Goal: Task Accomplishment & Management: Manage account settings

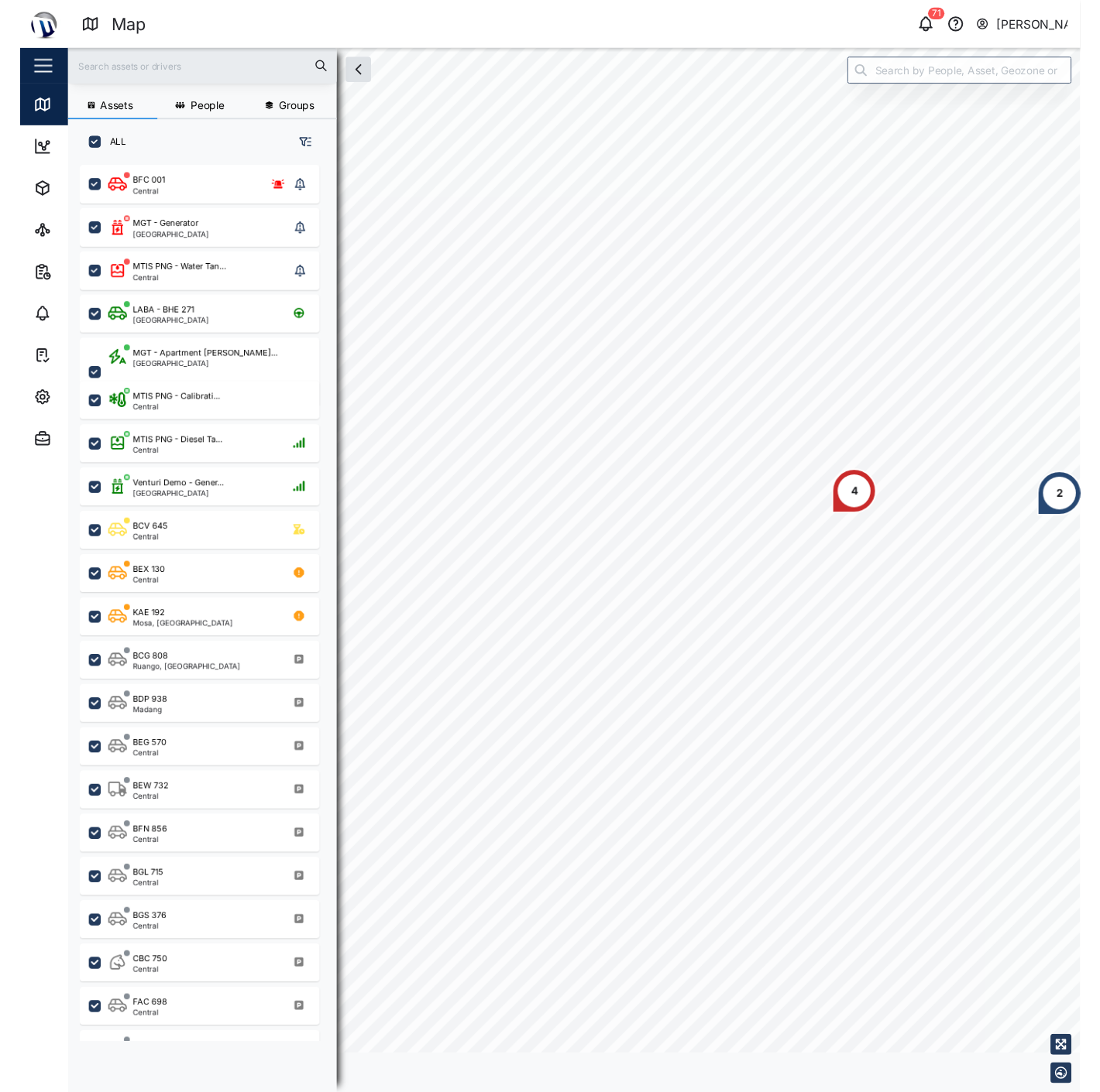
scroll to position [14, 14]
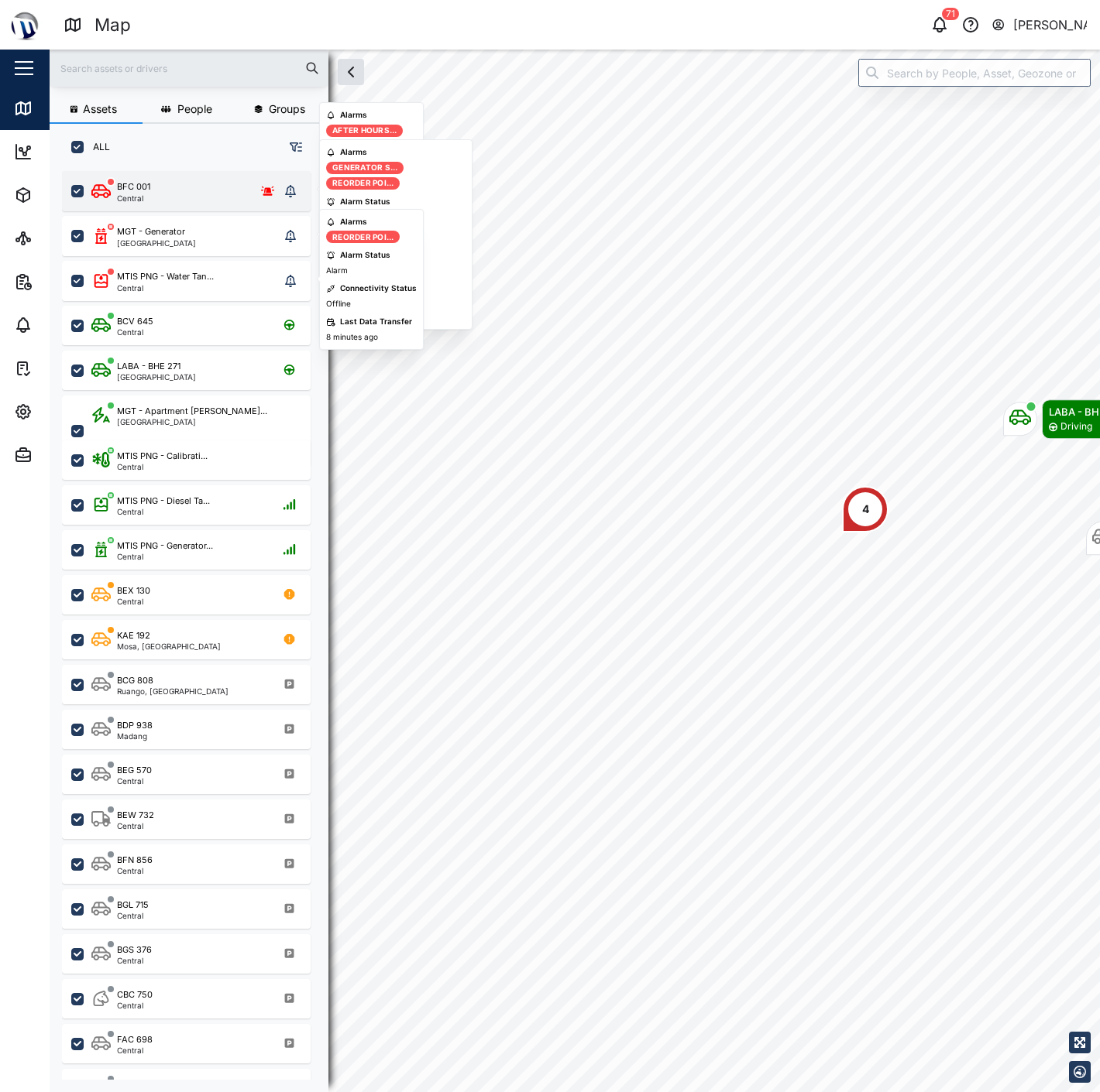
click at [195, 207] on div "BFC 001 Central" at bounding box center [186, 191] width 248 height 40
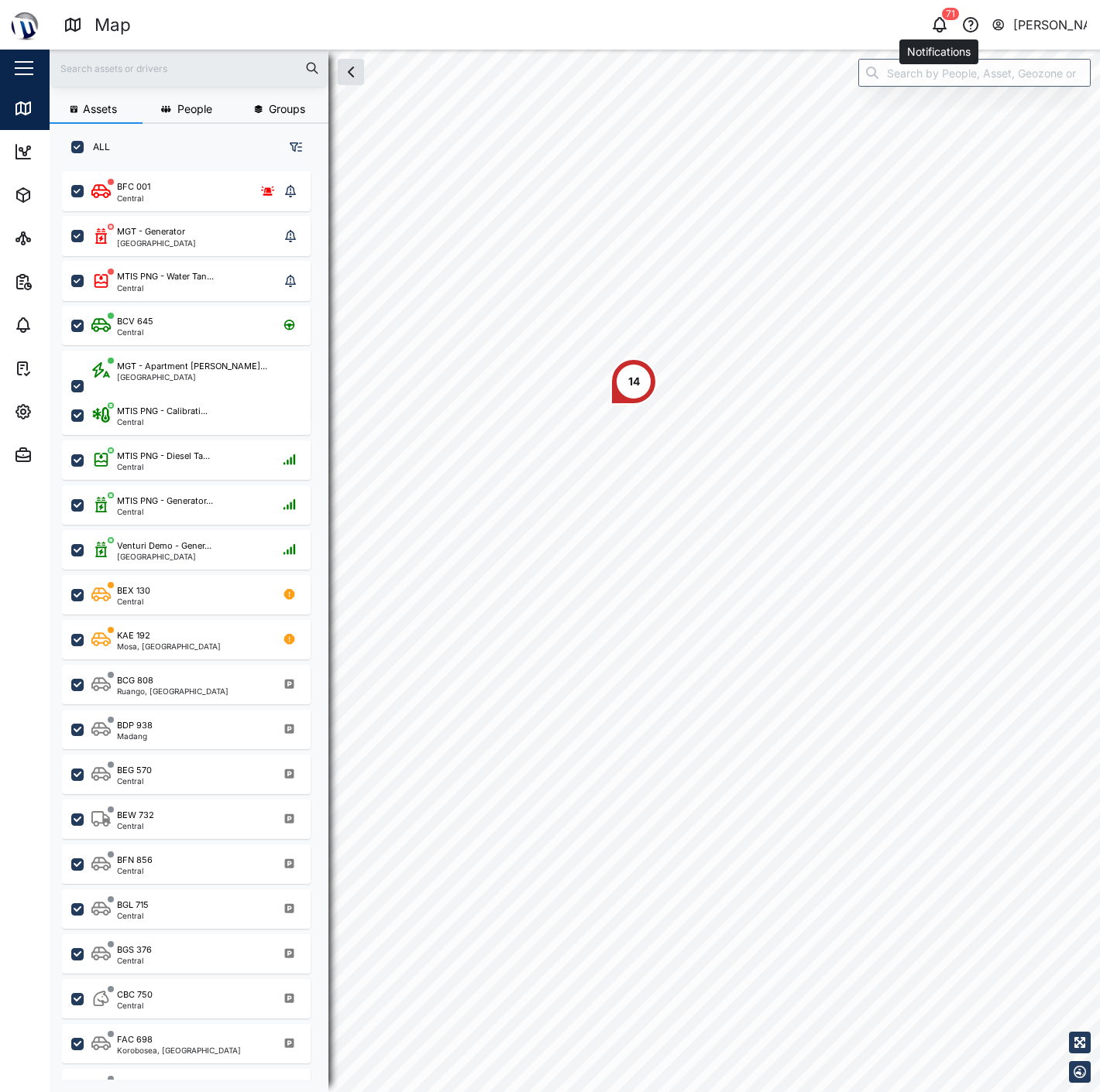
click at [941, 18] on icon "button" at bounding box center [938, 24] width 18 height 18
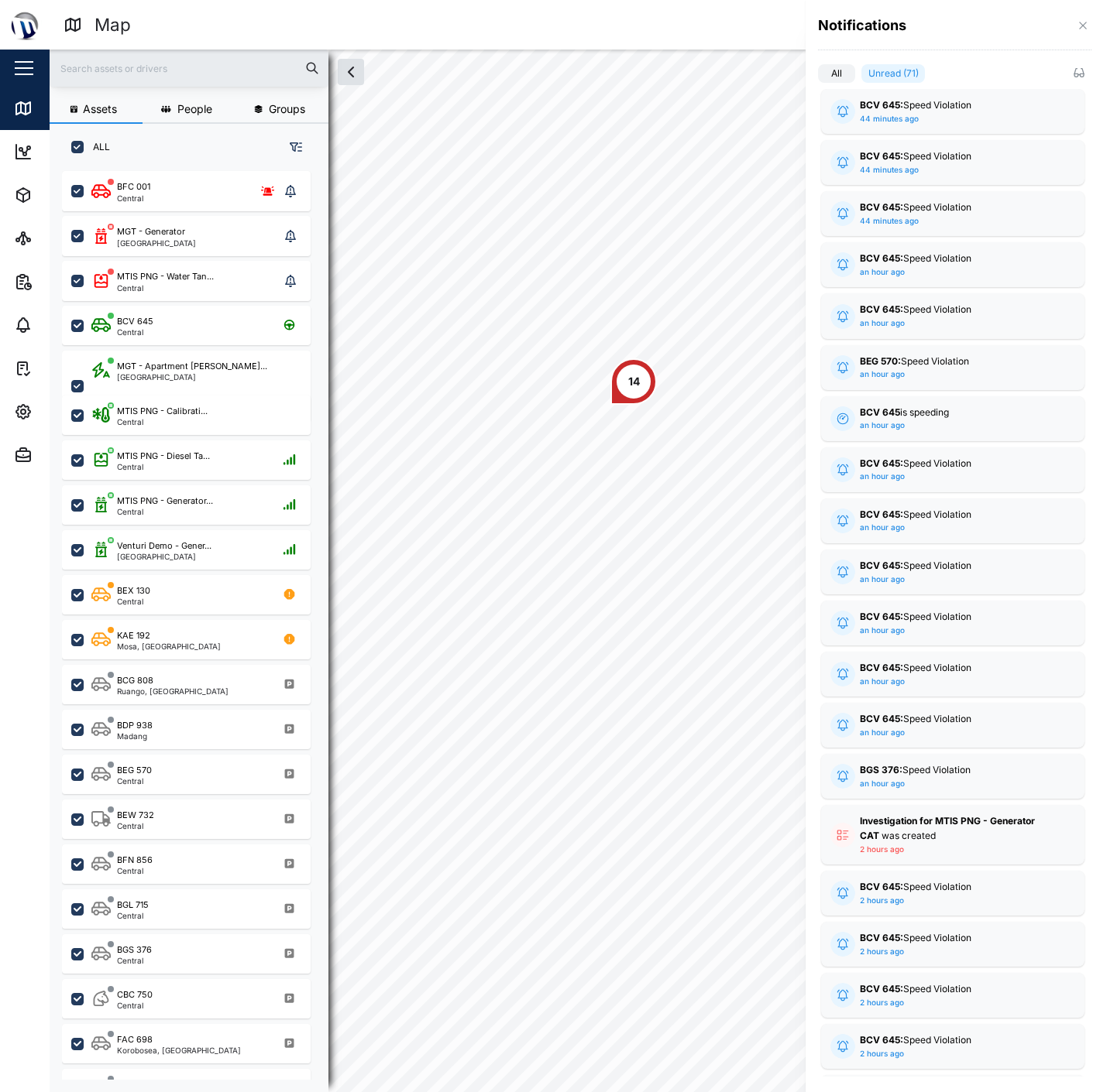
click at [1070, 18] on div "Notifications" at bounding box center [954, 25] width 274 height 20
click at [1079, 24] on icon "button" at bounding box center [1082, 25] width 13 height 13
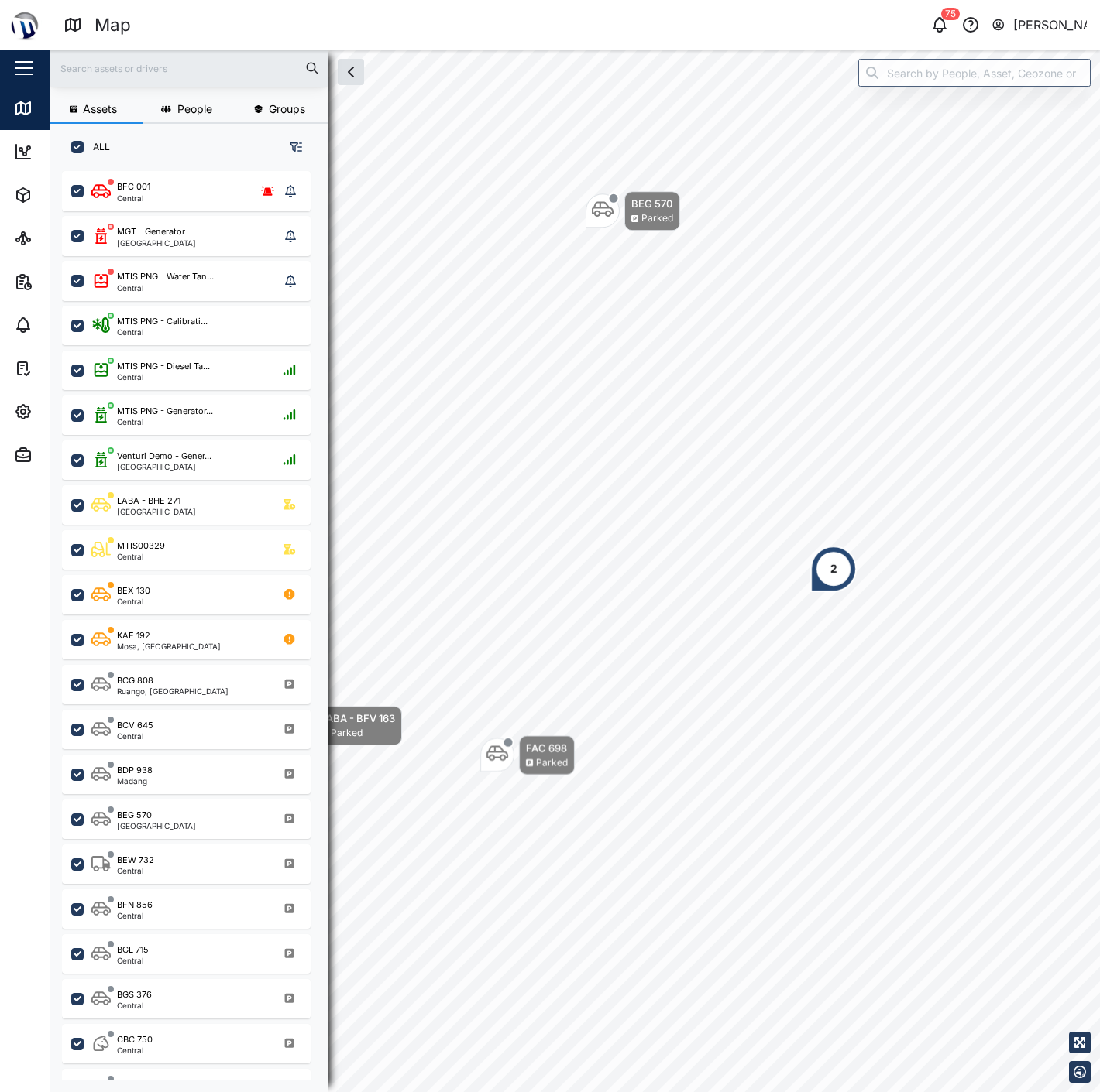
click at [845, 581] on div "2" at bounding box center [833, 569] width 47 height 47
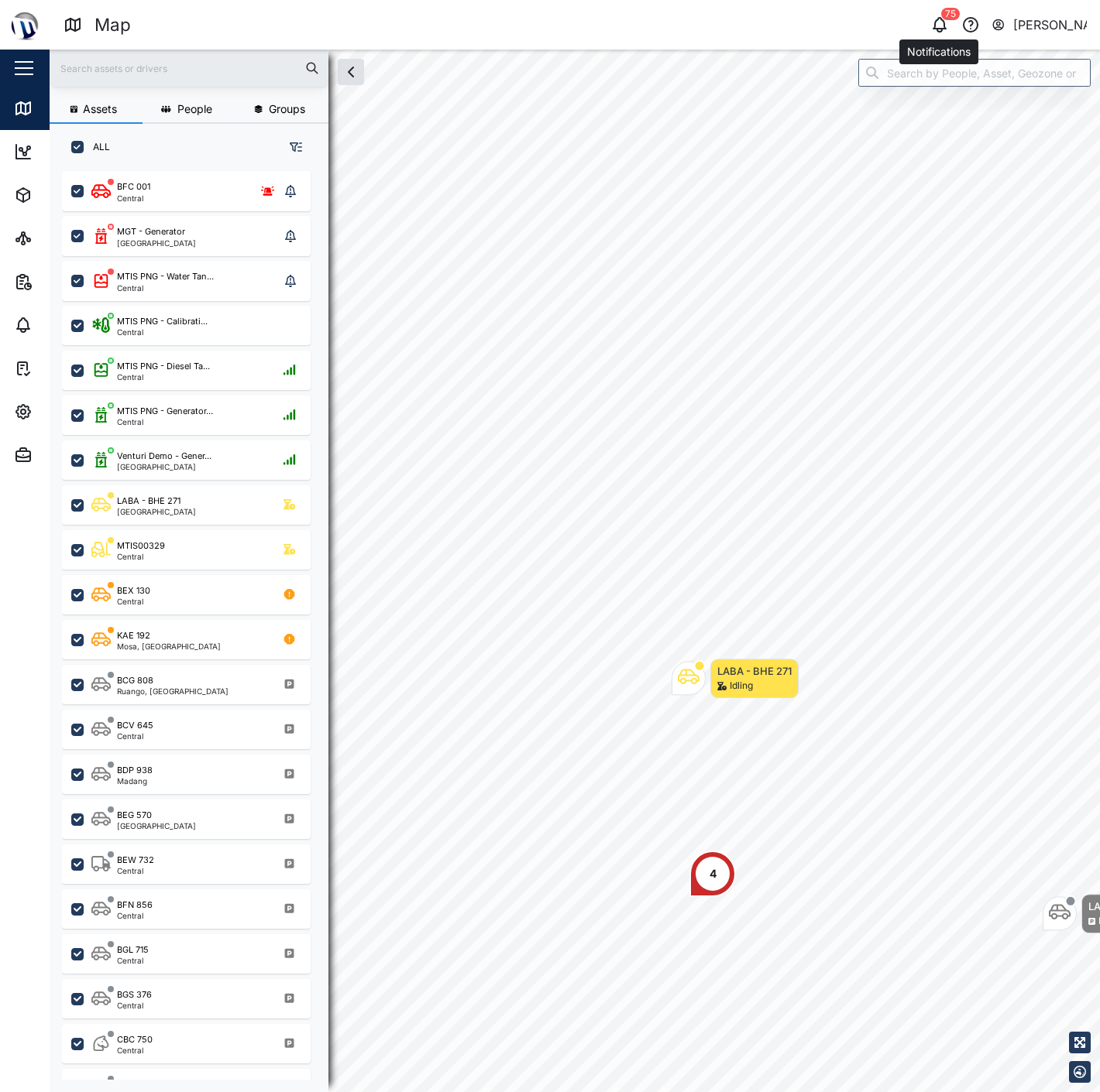
click at [935, 14] on div "75" at bounding box center [939, 24] width 21 height 21
click at [941, 32] on icon "button" at bounding box center [938, 24] width 18 height 18
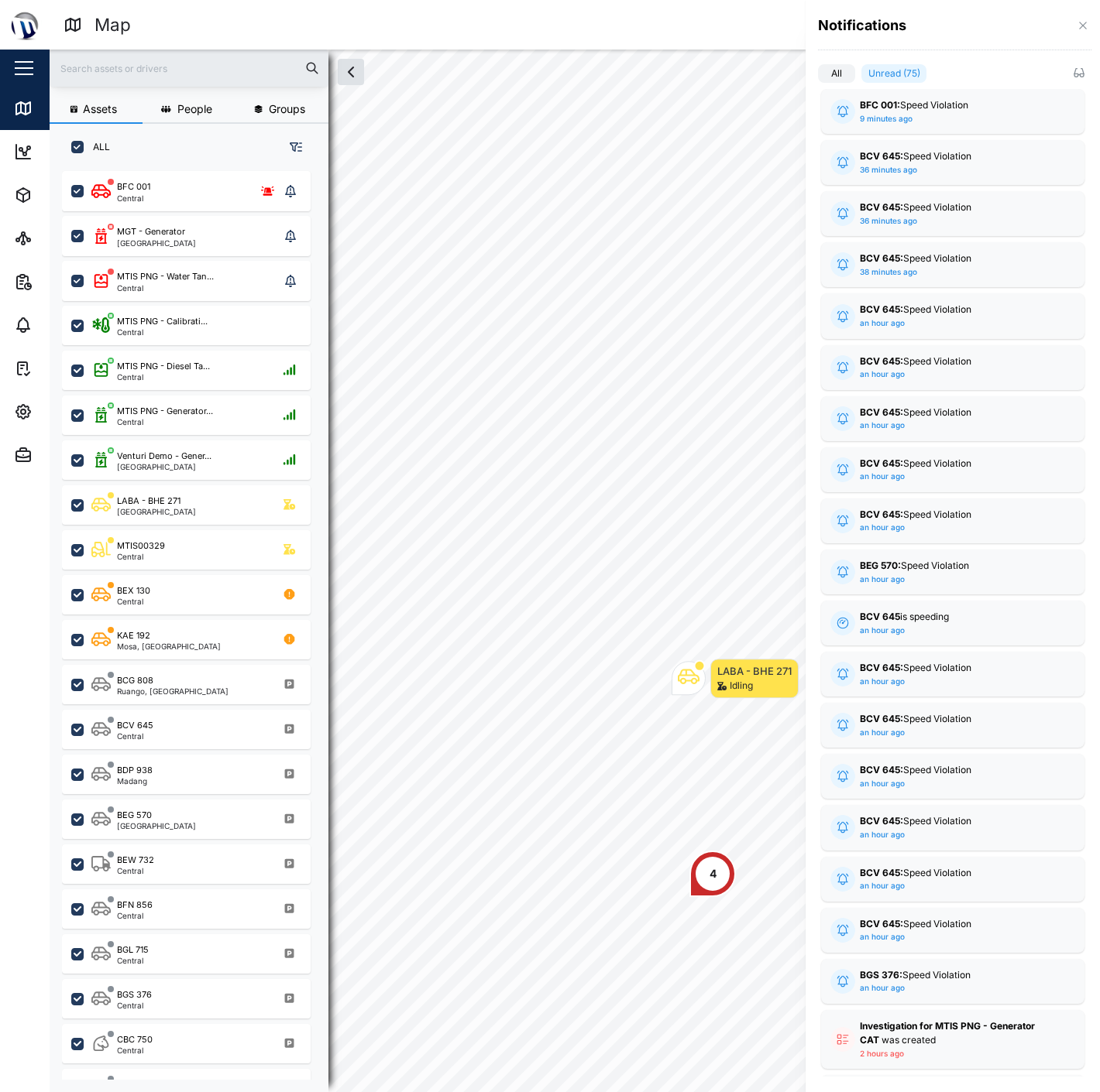
click at [1073, 28] on div "Notifications" at bounding box center [954, 25] width 274 height 20
click at [1080, 27] on icon "button" at bounding box center [1082, 25] width 13 height 13
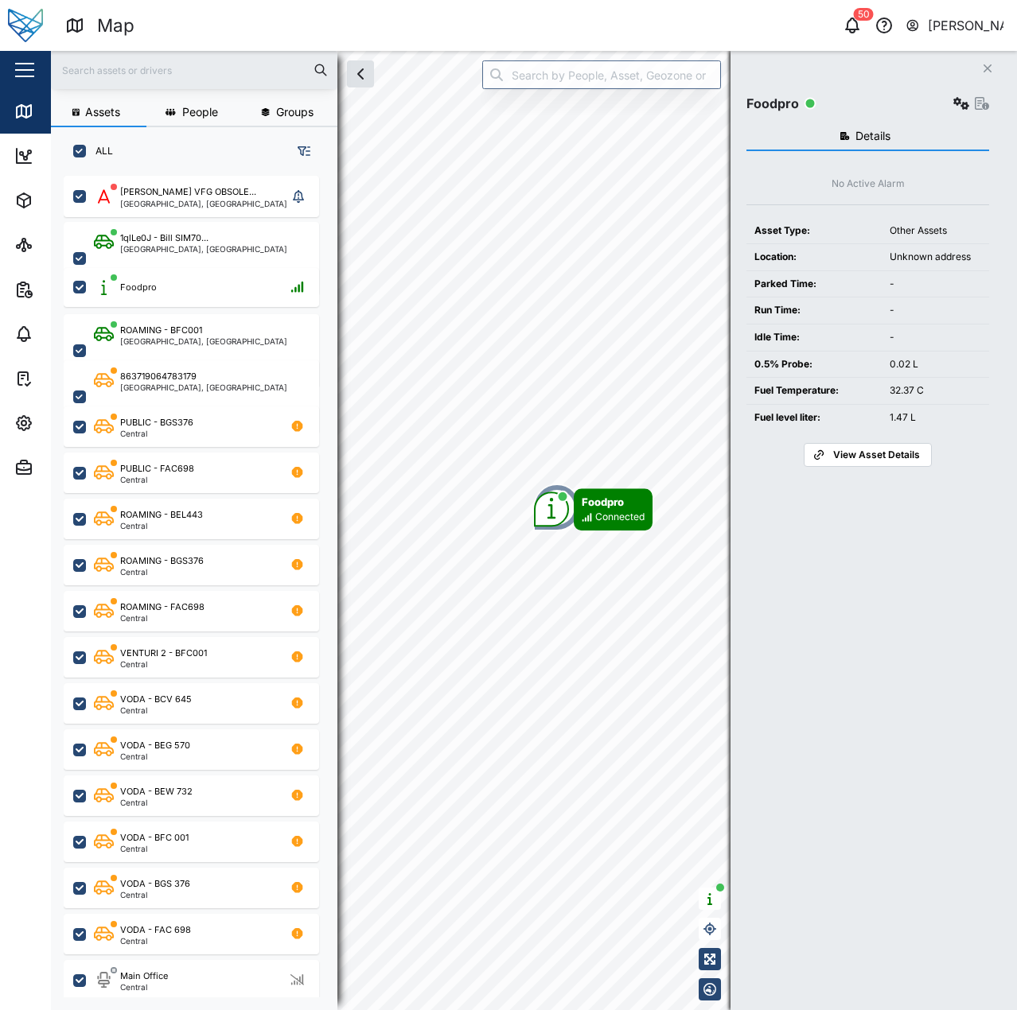
click at [909, 456] on span "View Asset Details" at bounding box center [876, 455] width 87 height 22
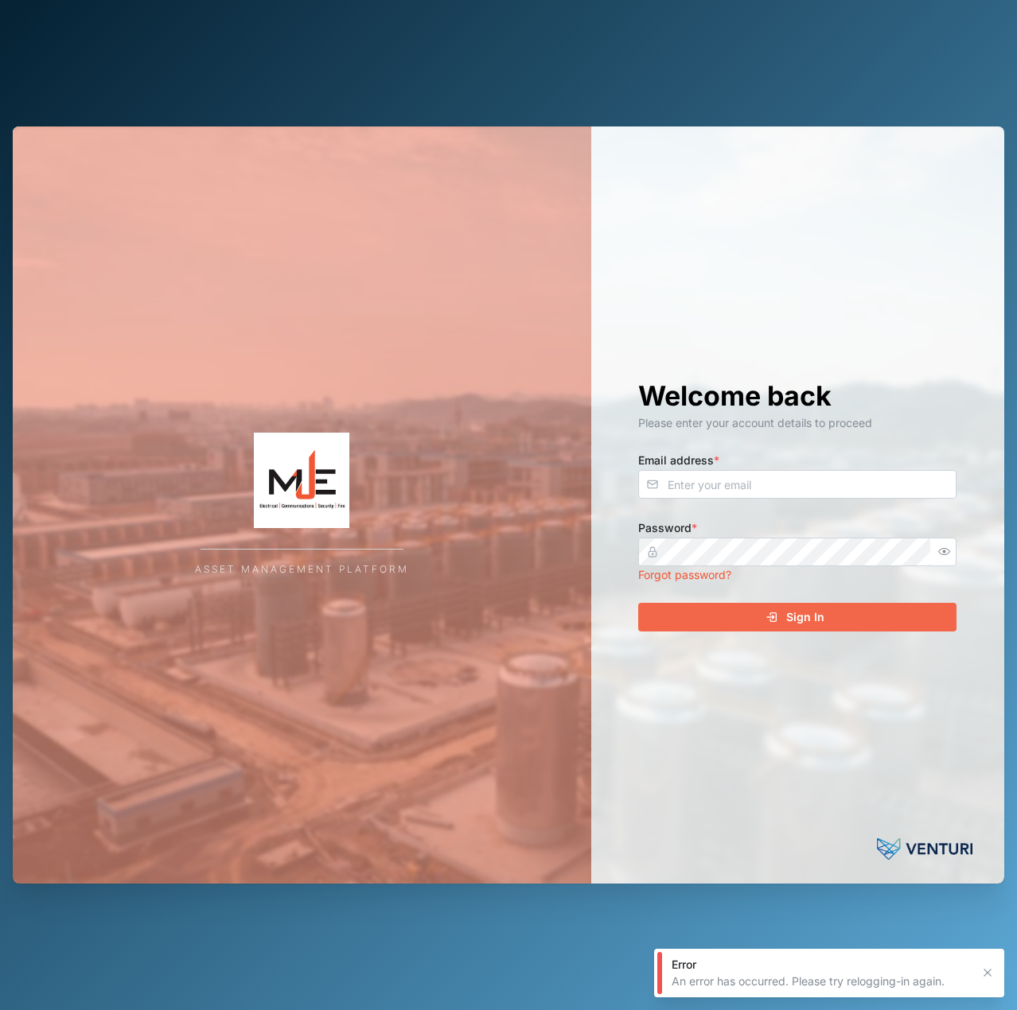
click at [778, 465] on div "Email address *" at bounding box center [797, 474] width 318 height 49
click at [785, 484] on input "Email address *" at bounding box center [797, 484] width 318 height 29
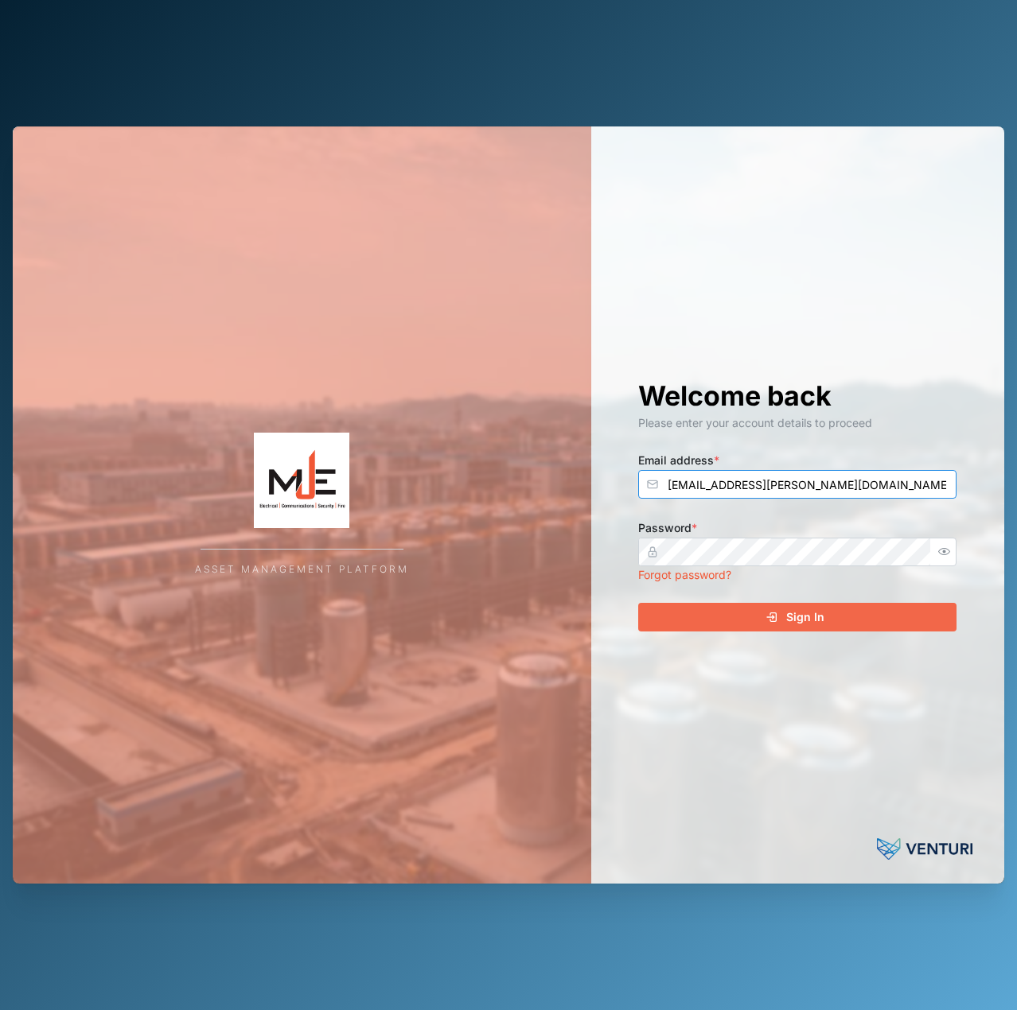
type input "[EMAIL_ADDRESS][PERSON_NAME][DOMAIN_NAME]"
click at [942, 551] on icon "button" at bounding box center [944, 552] width 12 height 12
click at [638, 603] on button "Sign In" at bounding box center [797, 617] width 318 height 29
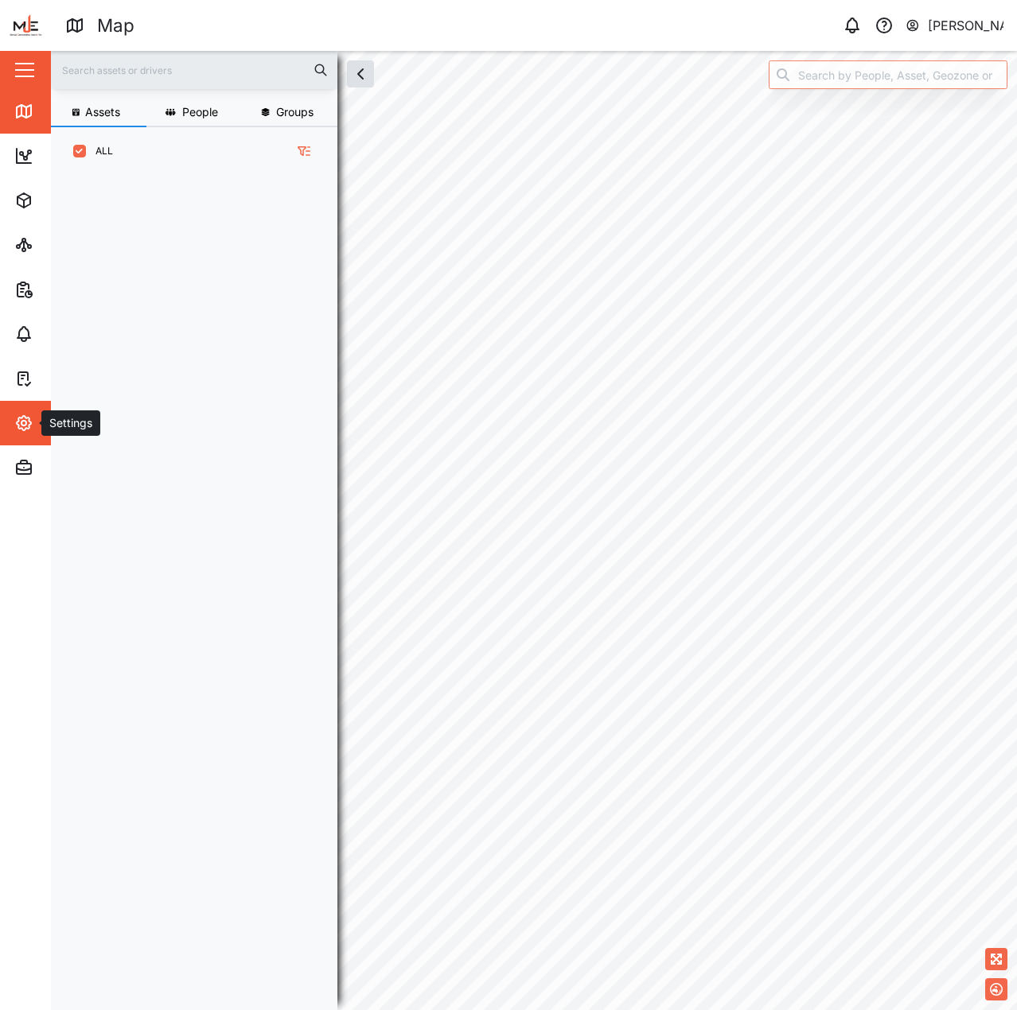
click at [14, 419] on icon "button" at bounding box center [23, 423] width 19 height 19
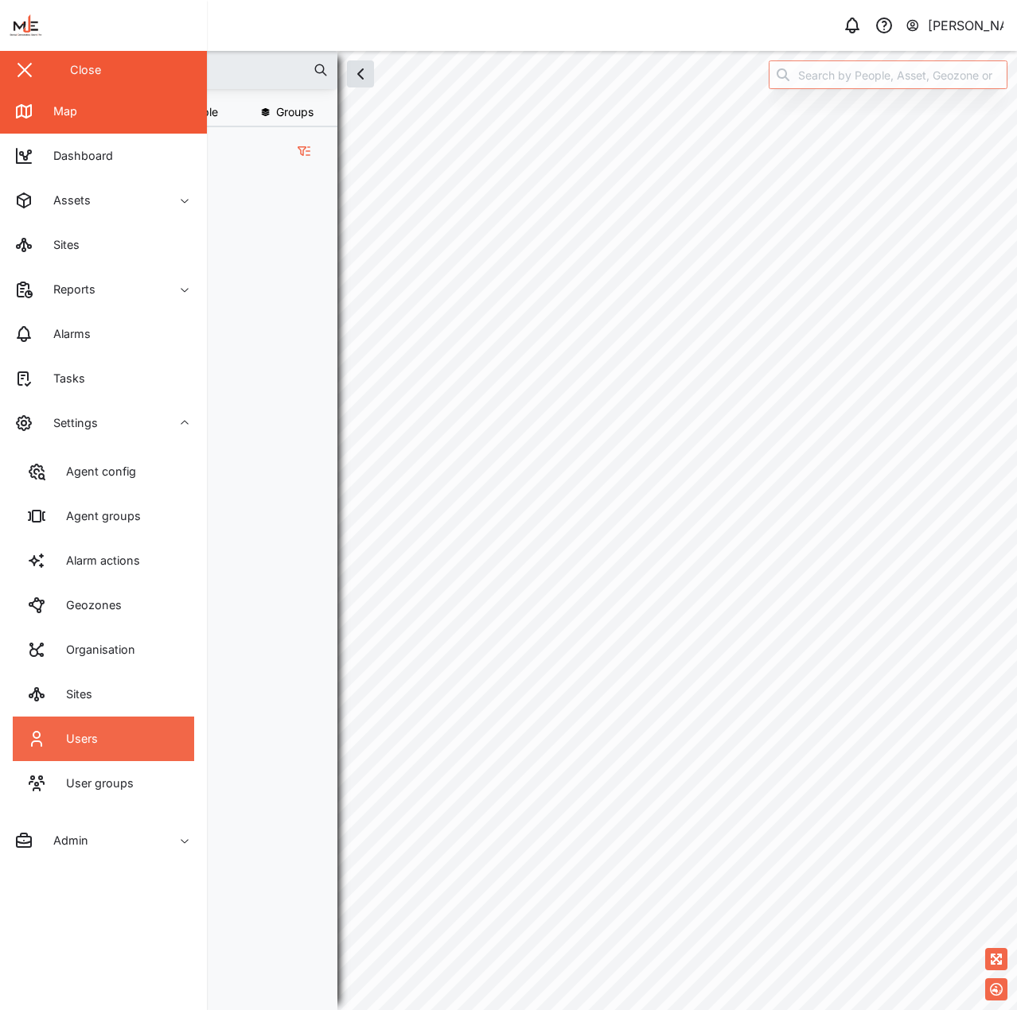
click at [158, 725] on link "Users" at bounding box center [103, 739] width 181 height 45
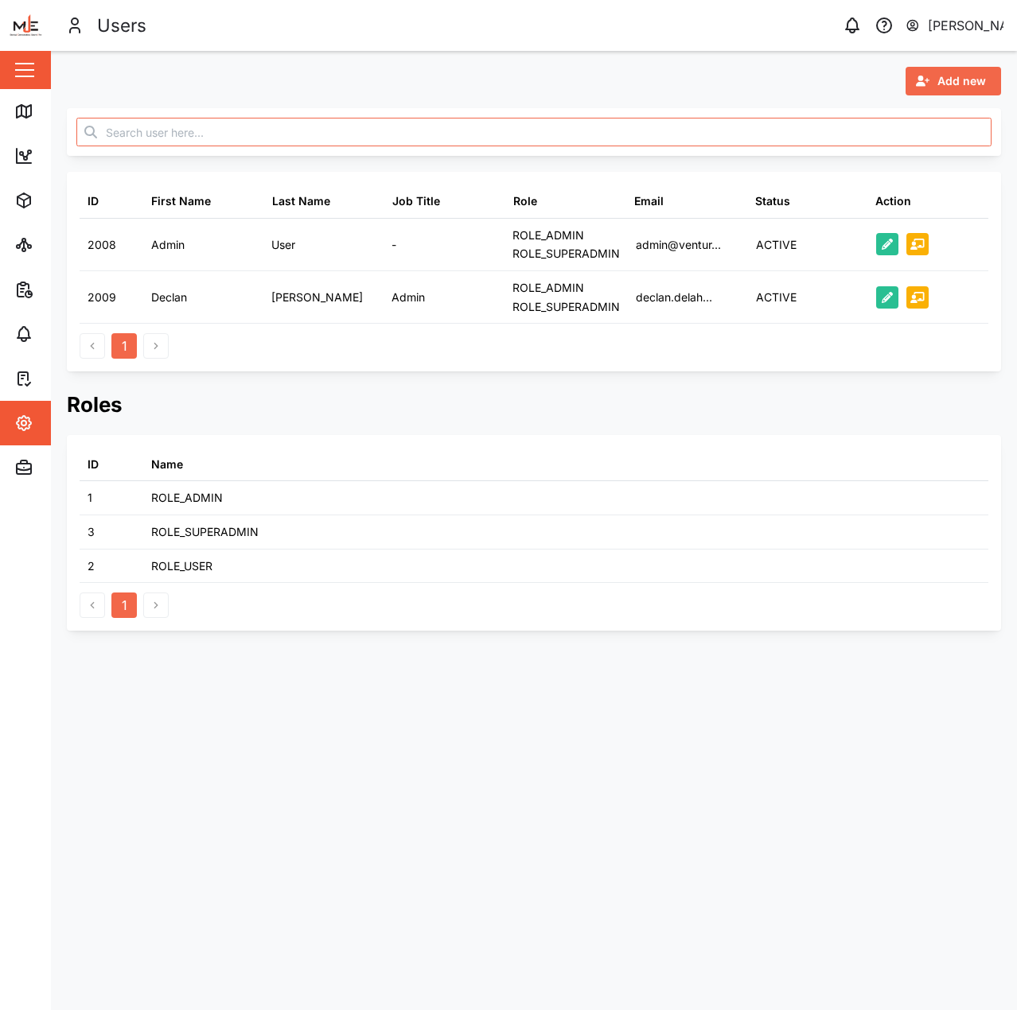
click at [960, 54] on div "Add new ID First Name Last Name Job Title Role Email Status Action 2008 Admin U…" at bounding box center [534, 349] width 966 height 596
click at [967, 80] on span "Add new" at bounding box center [961, 81] width 49 height 27
click at [922, 158] on button "Platform User" at bounding box center [940, 152] width 111 height 29
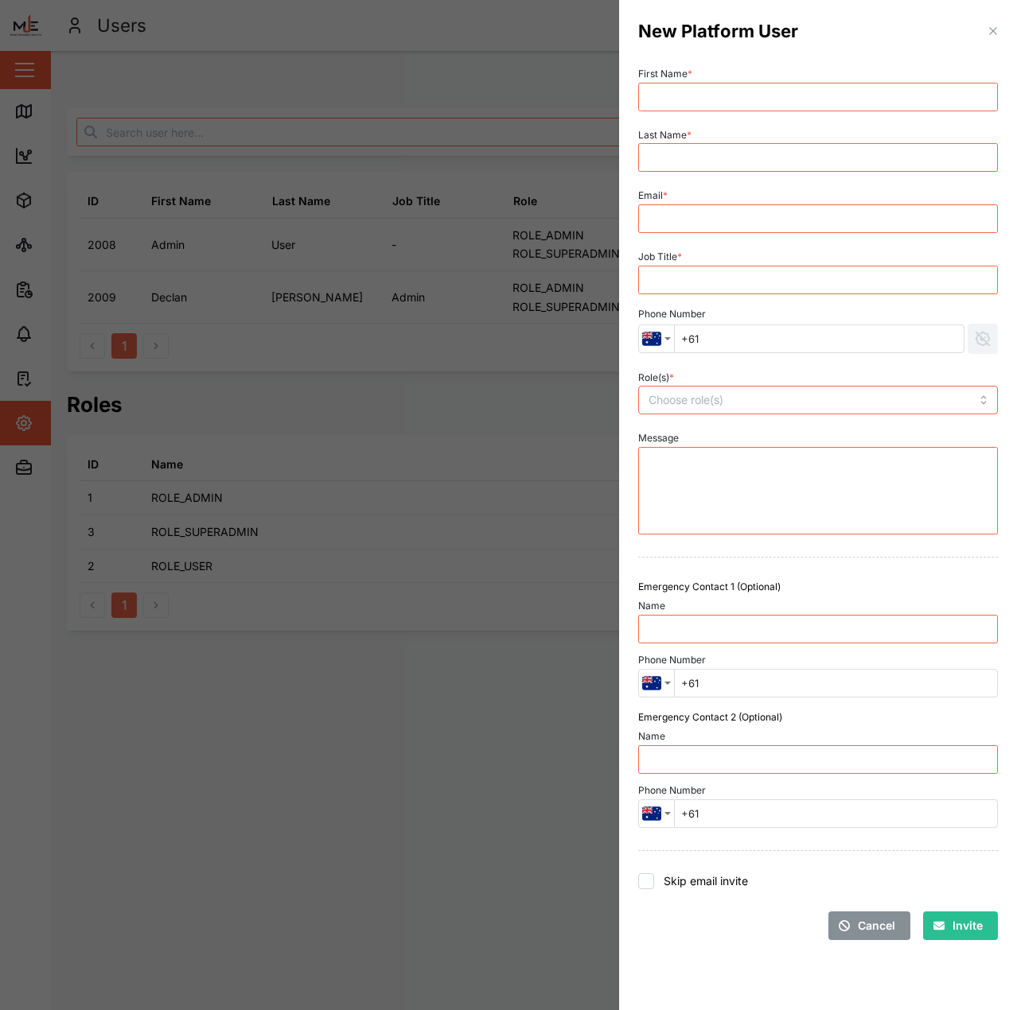
click at [714, 72] on div "First Name *" at bounding box center [818, 87] width 360 height 49
click at [717, 95] on input "First Name *" at bounding box center [818, 97] width 360 height 29
type input "Esther"
click at [724, 168] on input "tOMBA" at bounding box center [818, 157] width 360 height 29
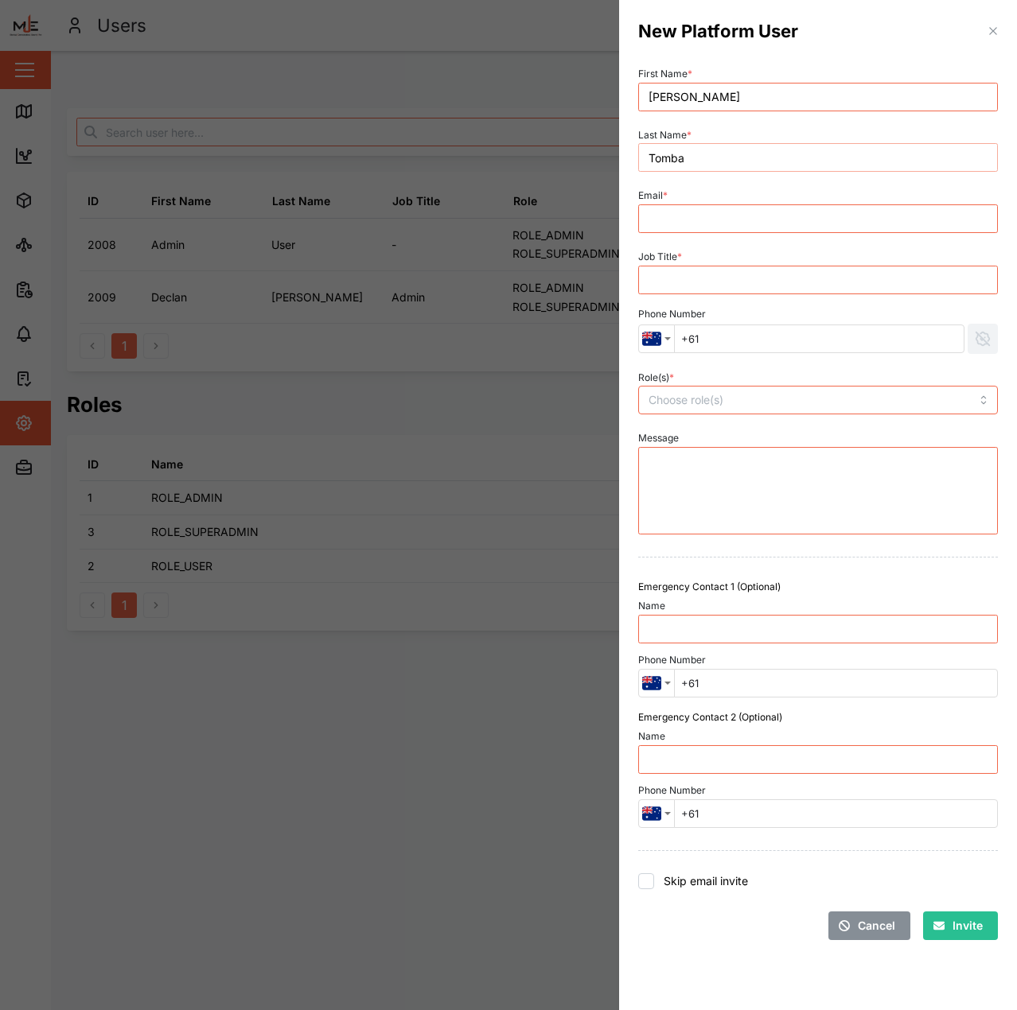
type input "Tomba"
click at [816, 204] on input "Email *" at bounding box center [818, 218] width 360 height 29
paste input "esther.tomba@venturi.io"
type input "esther.tomba@venturi.io"
click at [776, 273] on input "Job Title *" at bounding box center [818, 280] width 360 height 29
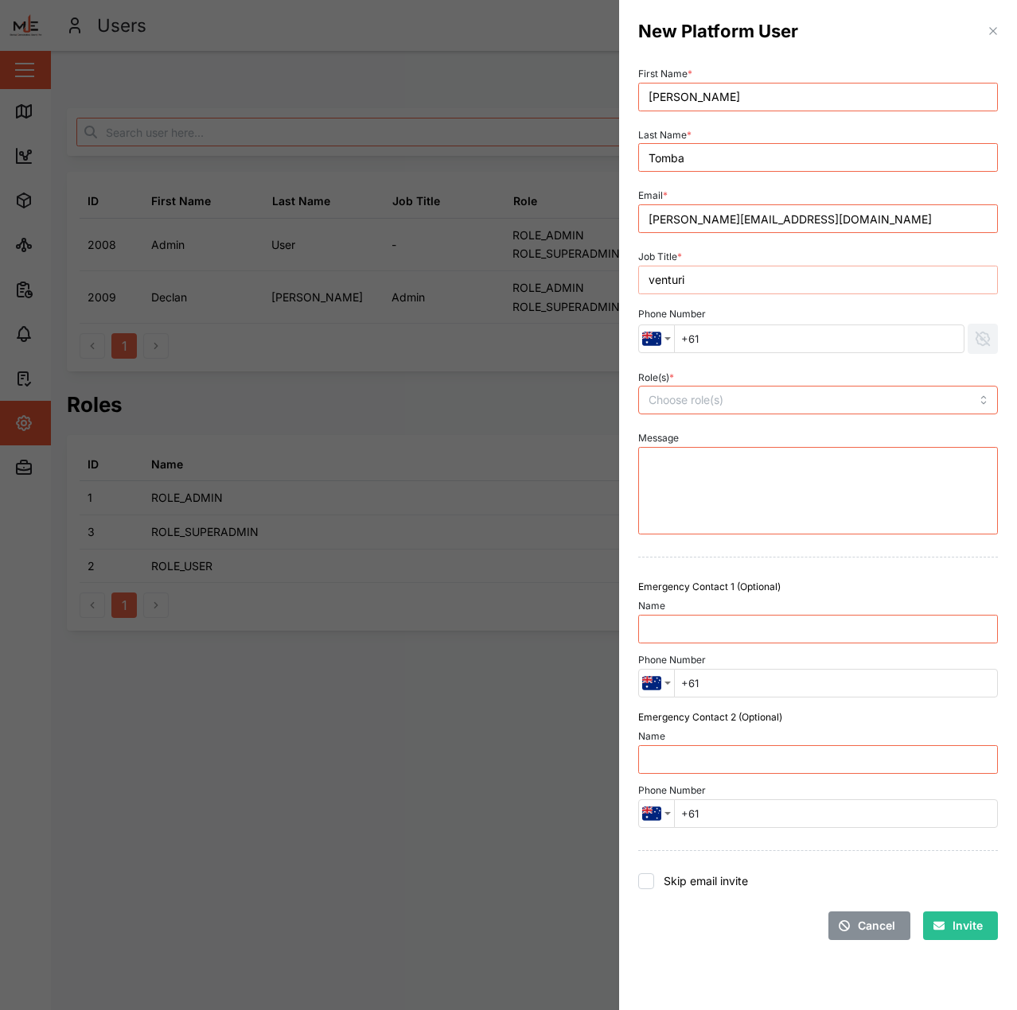
type input "venturi"
click at [745, 371] on div "Role(s) *" at bounding box center [818, 391] width 360 height 49
click at [749, 391] on div at bounding box center [783, 400] width 278 height 27
click at [858, 577] on div "Emergency Contact 1 (Optional) Name Phone Number Afghanistan + 93 Albania + 355…" at bounding box center [818, 639] width 372 height 130
click at [951, 935] on div "Invite" at bounding box center [957, 925] width 49 height 27
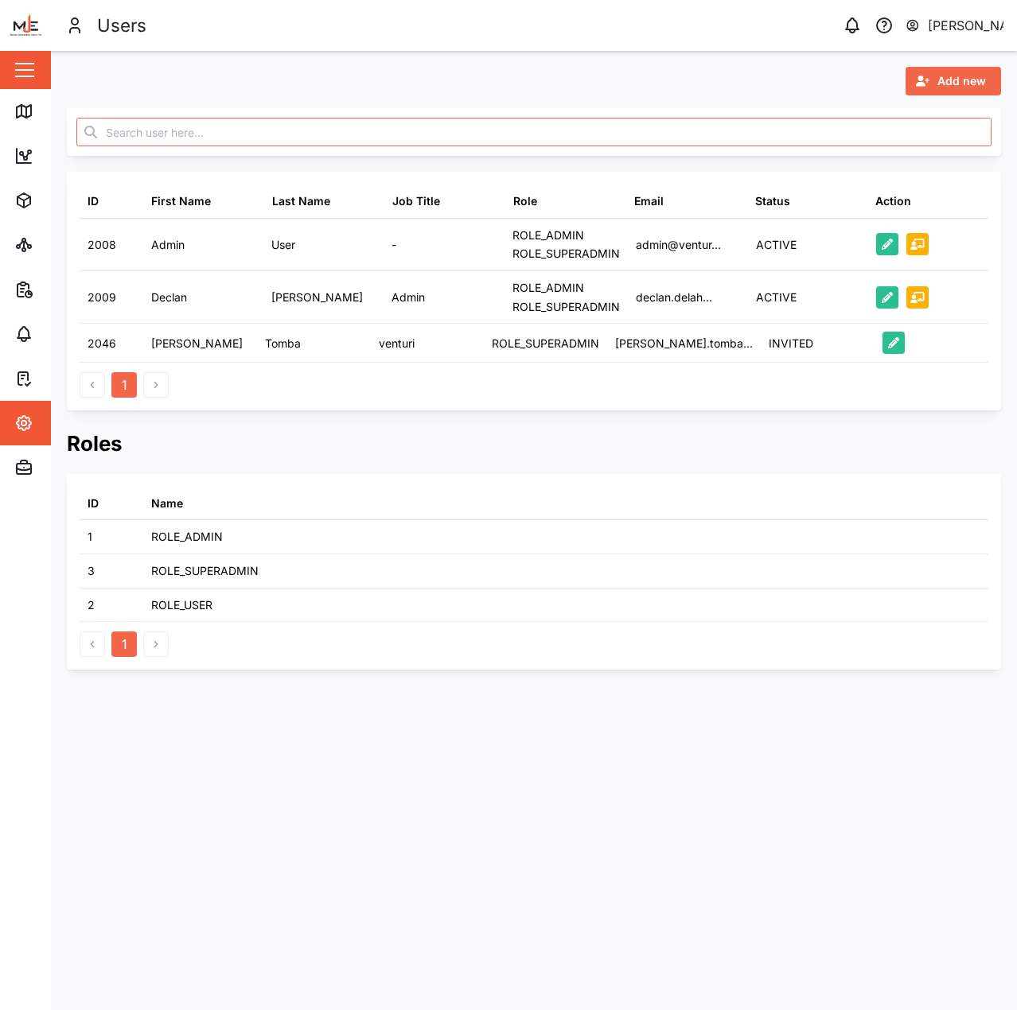
click at [913, 74] on button "Add new" at bounding box center [953, 81] width 96 height 29
click at [961, 152] on div "Platform User" at bounding box center [941, 152] width 92 height 13
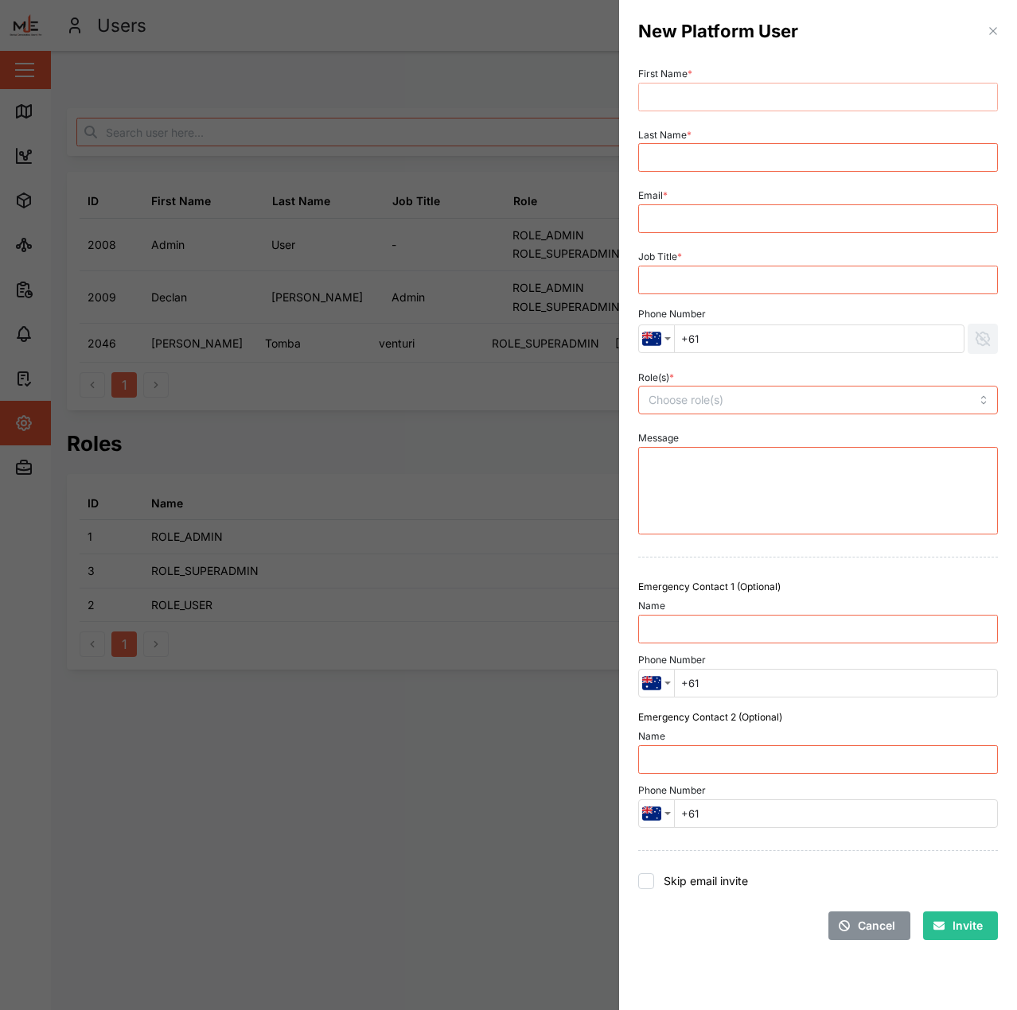
click at [673, 107] on input "First Name *" at bounding box center [818, 97] width 360 height 29
type input "Nellie"
type input "Mekere"
paste input "nellie.mekere@venturi.io"
type input "nellie.mekere@venturi.io"
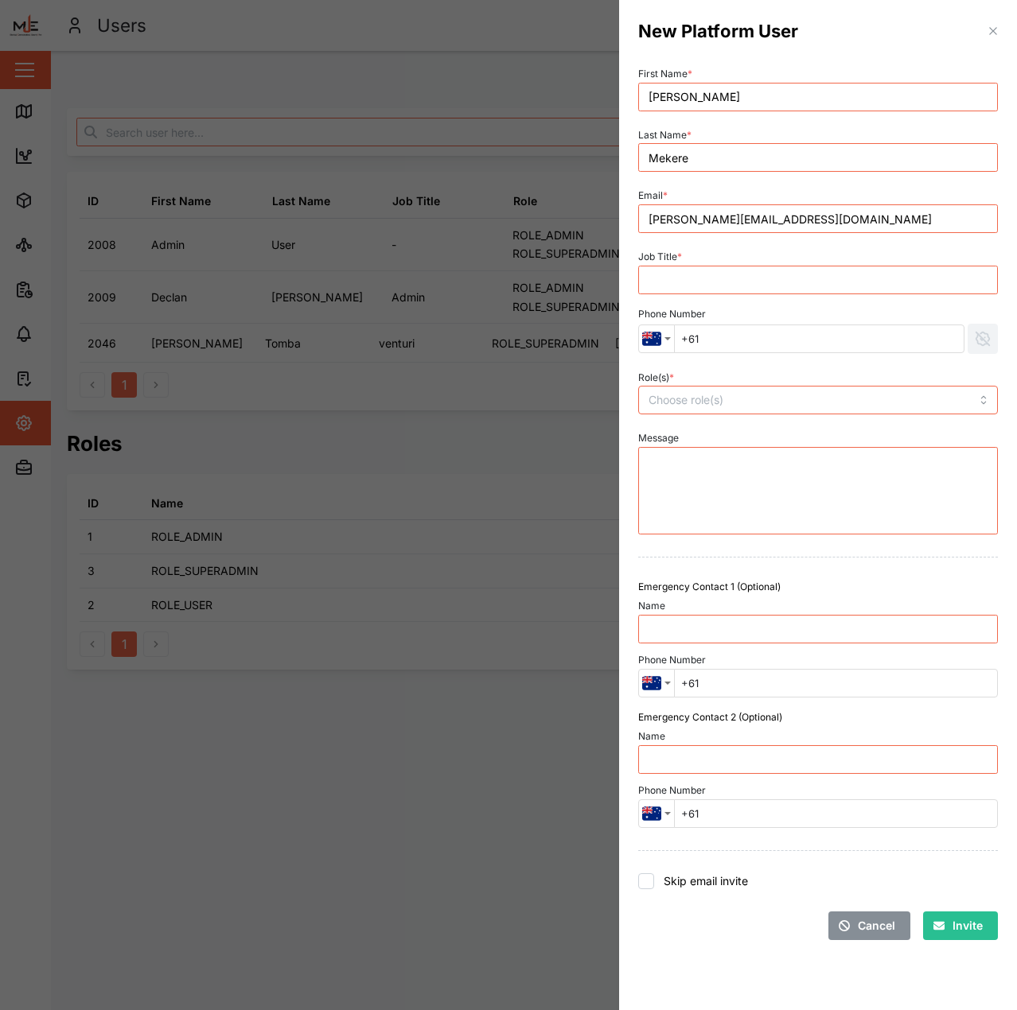
click at [695, 263] on div "Job Title *" at bounding box center [818, 270] width 360 height 49
click at [710, 289] on input "Job Title *" at bounding box center [818, 280] width 360 height 29
type input "B"
type input "Venturi"
click at [711, 390] on div at bounding box center [783, 400] width 278 height 27
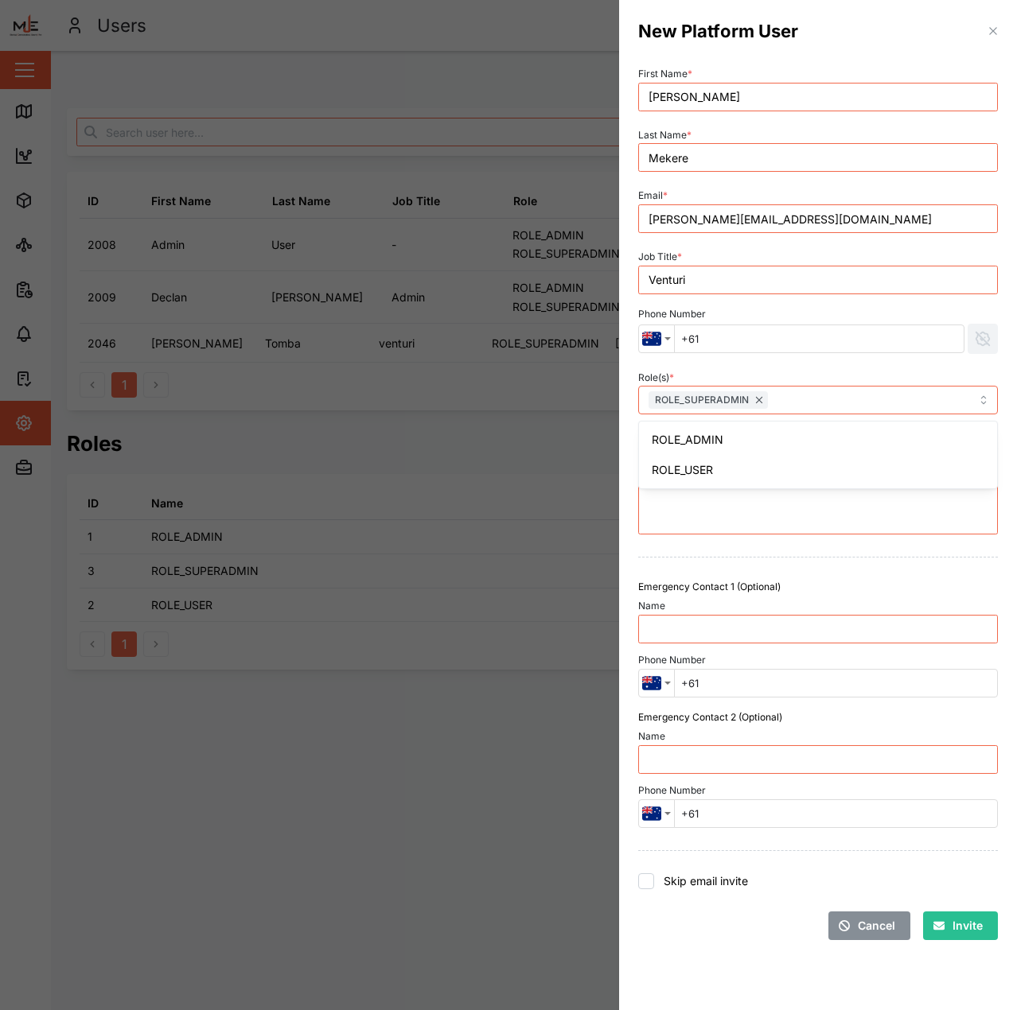
drag, startPoint x: 806, startPoint y: 360, endPoint x: 913, endPoint y: 492, distance: 169.6
click at [817, 360] on div "Role(s) * ROLE_SUPERADMIN ROLE_ADMIN ROLE_USER" at bounding box center [818, 390] width 372 height 61
click at [958, 916] on span "Invite" at bounding box center [967, 925] width 30 height 27
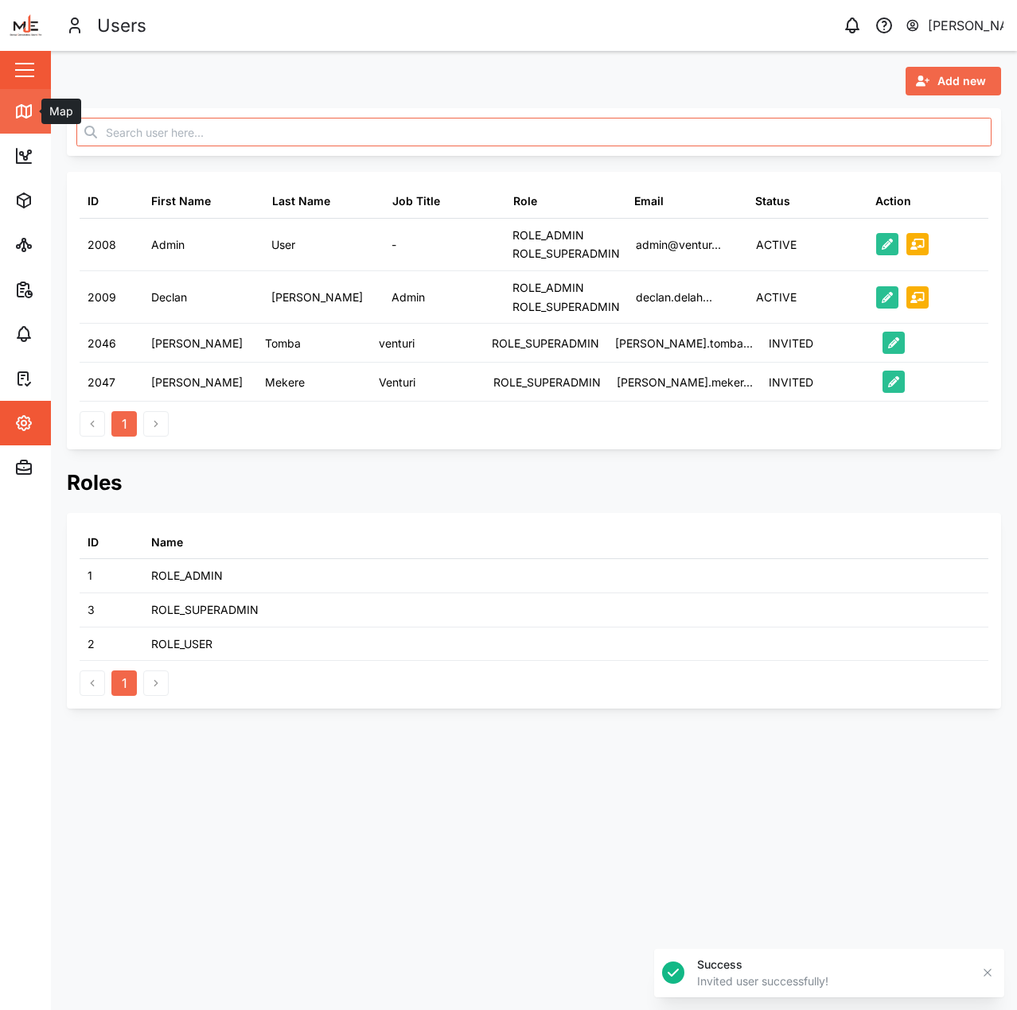
click at [16, 125] on link "Map" at bounding box center [103, 111] width 207 height 45
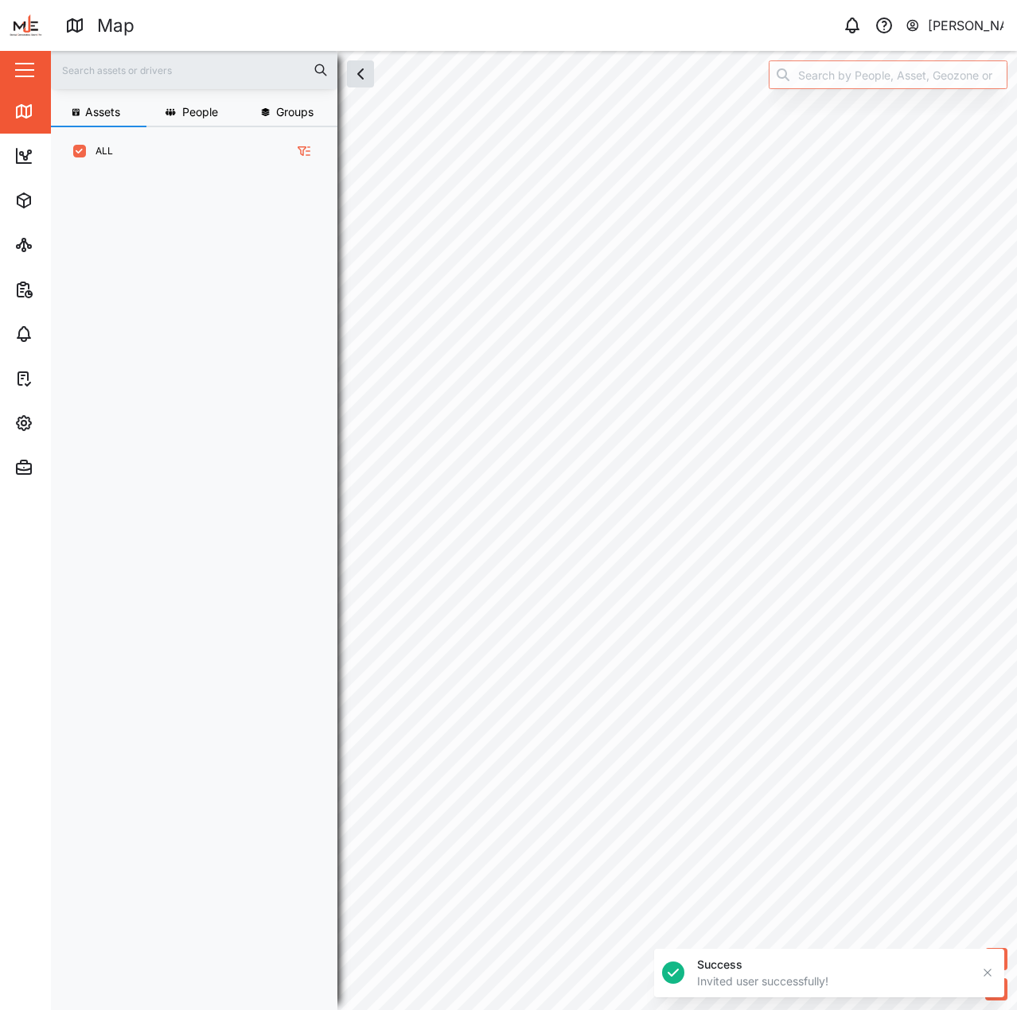
scroll to position [815, 249]
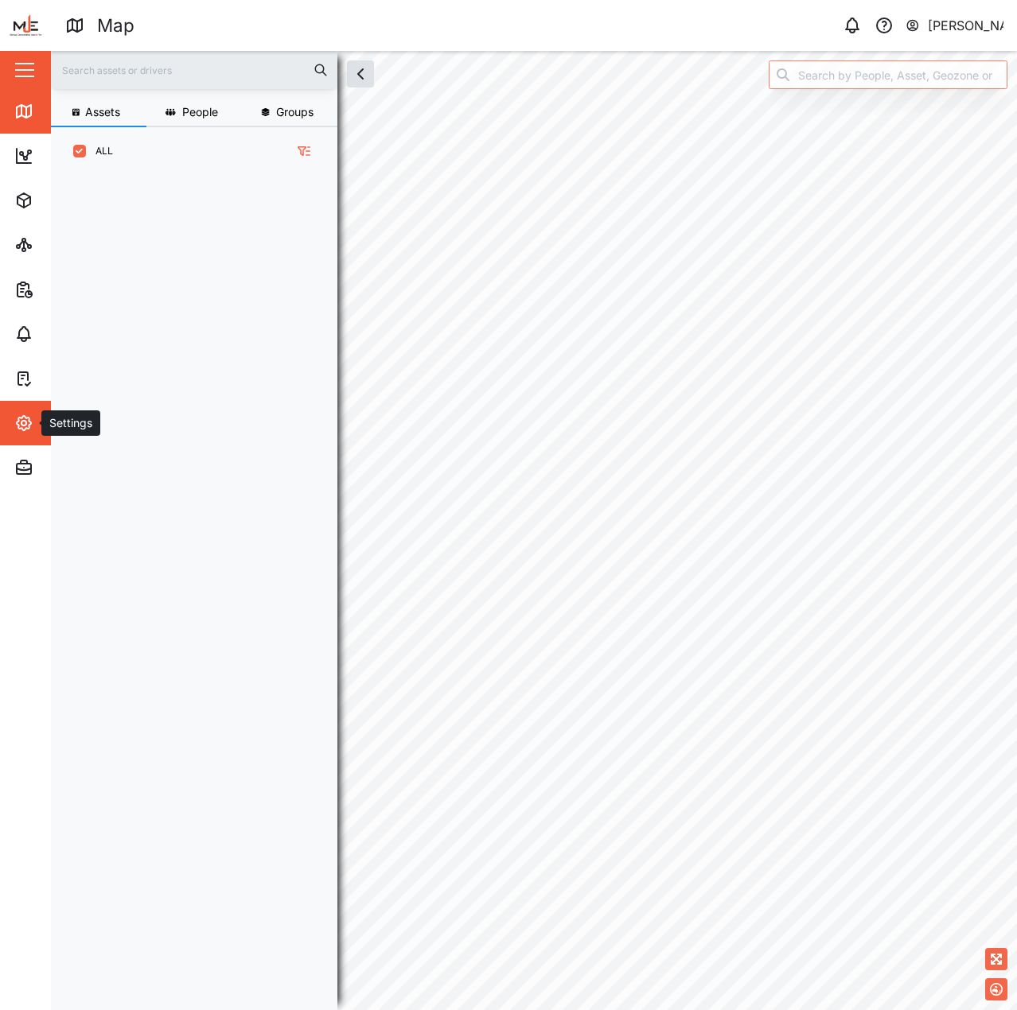
click at [41, 420] on div "Settings" at bounding box center [86, 423] width 145 height 19
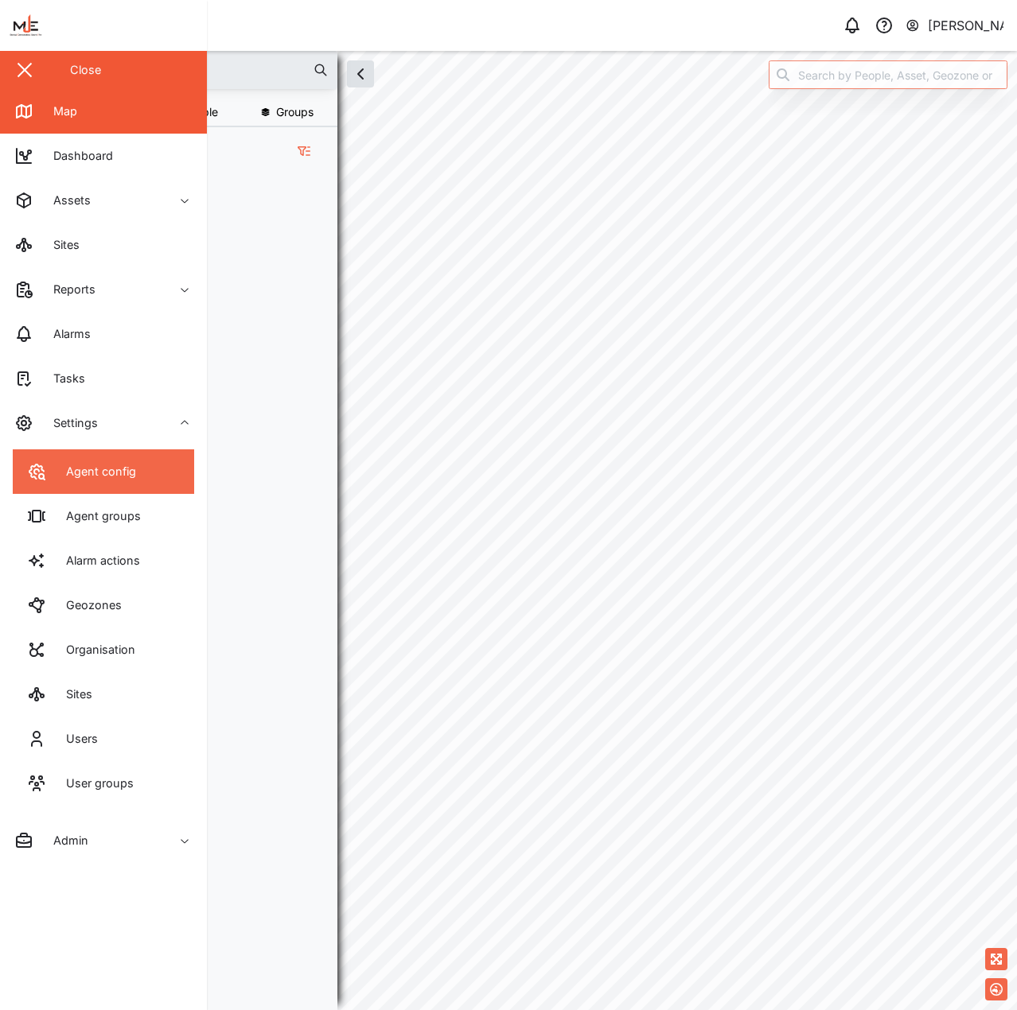
drag, startPoint x: 41, startPoint y: 420, endPoint x: 59, endPoint y: 469, distance: 52.6
click at [59, 469] on div "Agent config" at bounding box center [95, 472] width 82 height 18
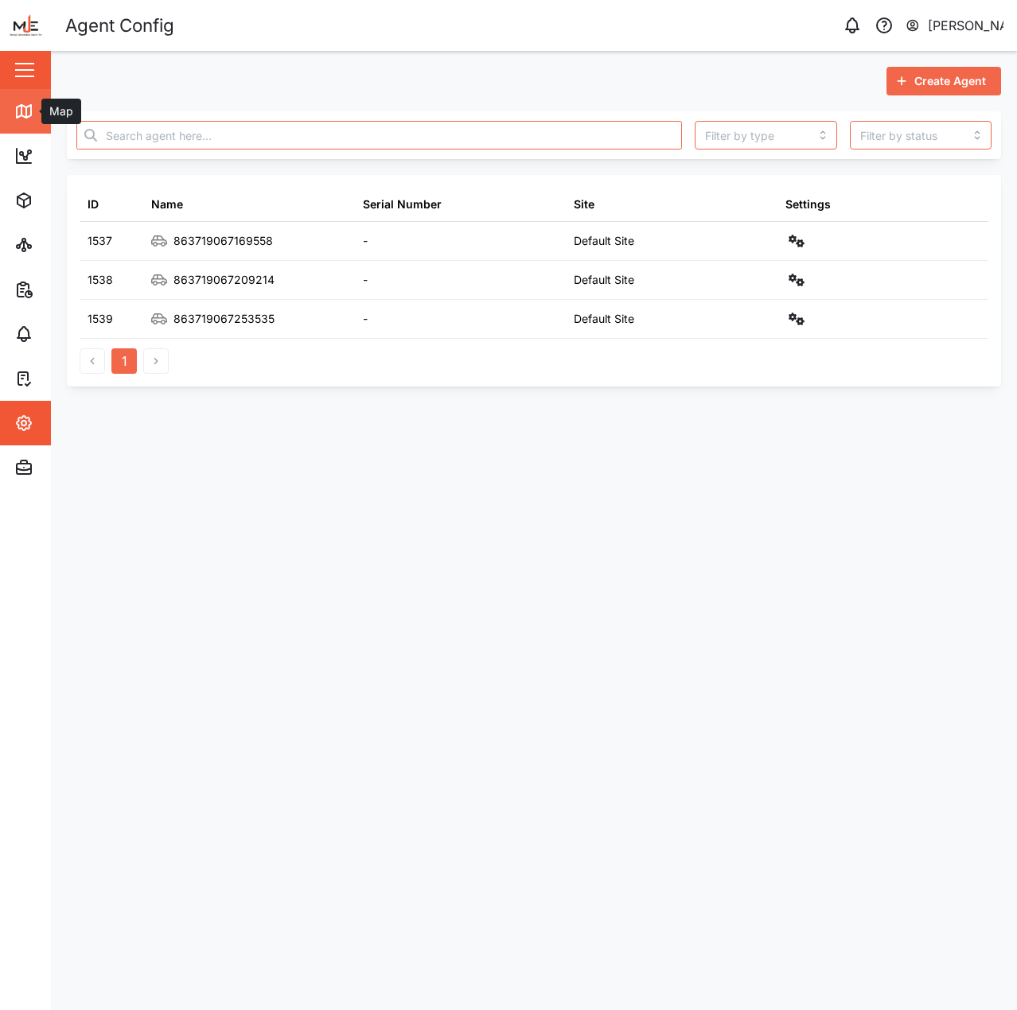
click at [39, 91] on link "Map" at bounding box center [103, 111] width 207 height 45
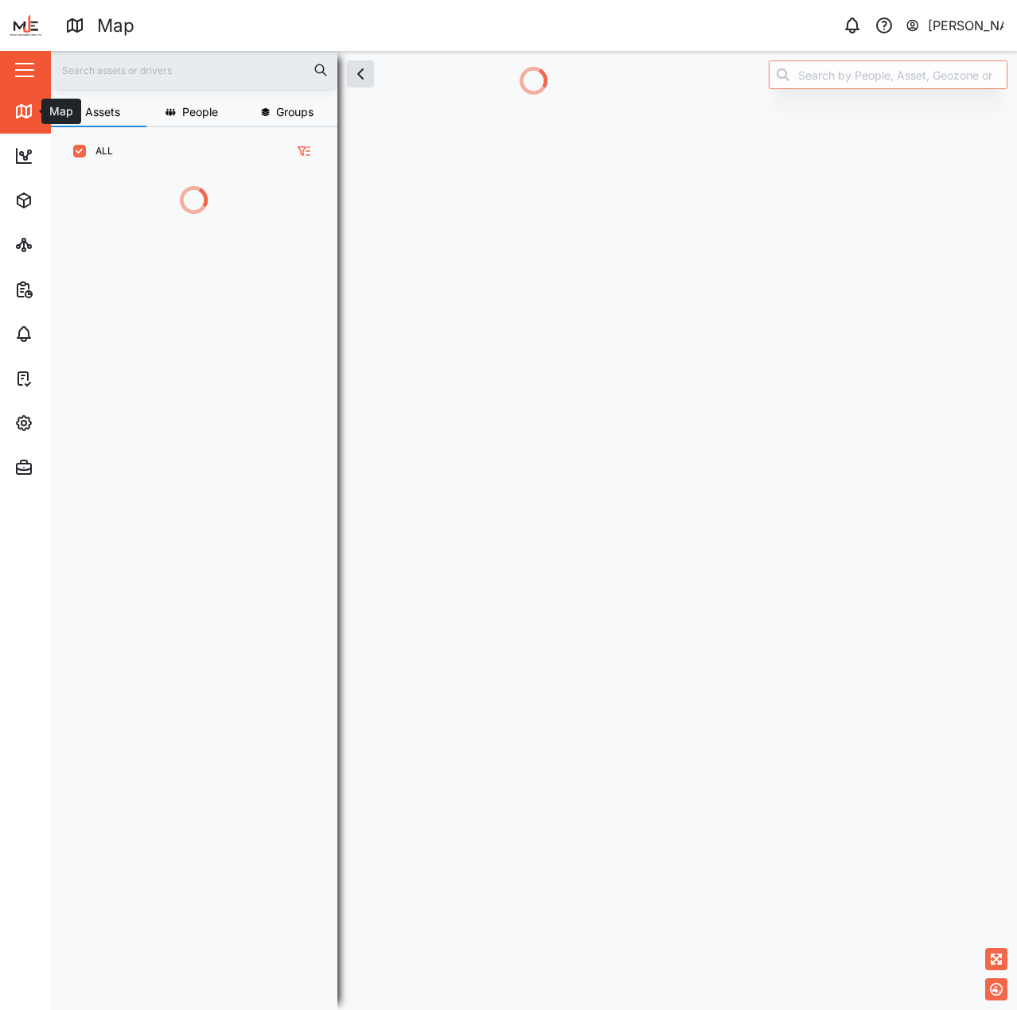
scroll to position [13, 13]
checkbox input "false"
checkbox input "true"
checkbox input "false"
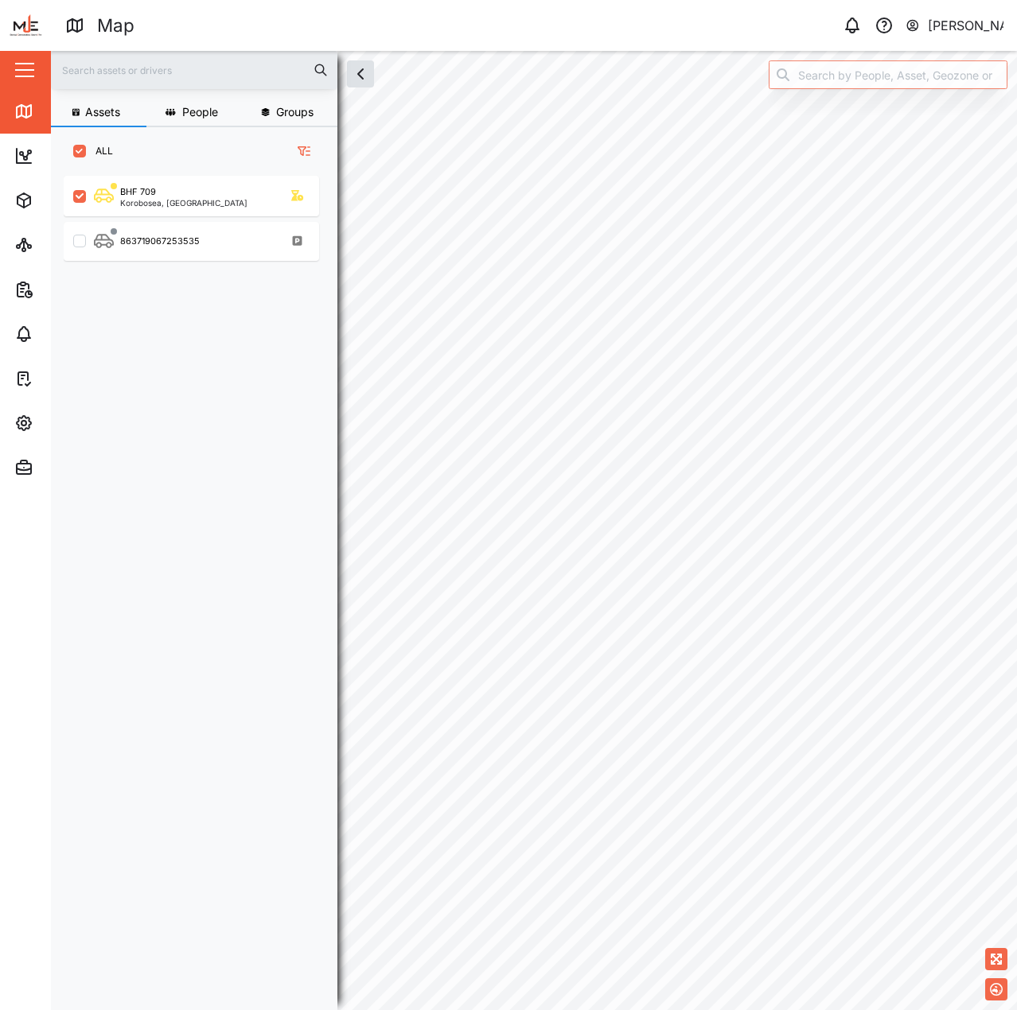
checkbox input "false"
checkbox input "true"
checkbox input "false"
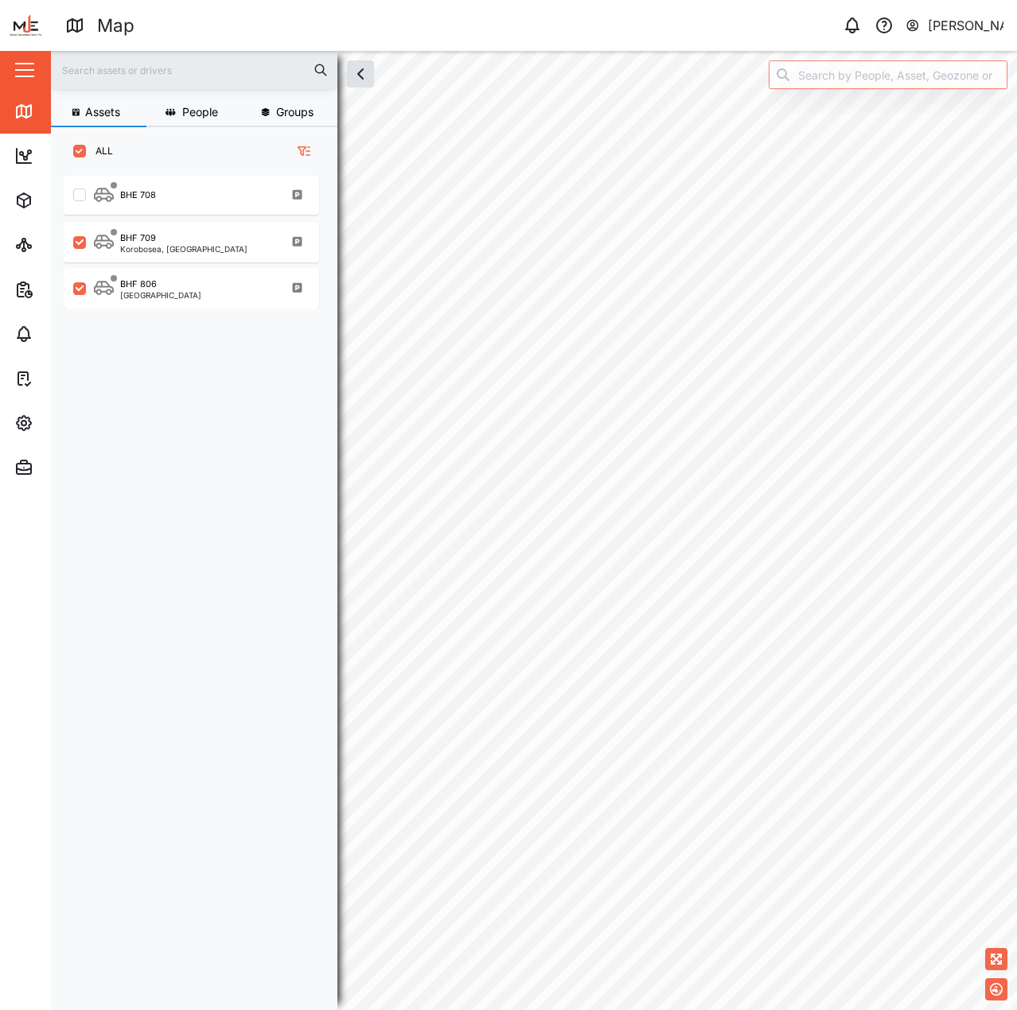
checkbox input "false"
checkbox input "true"
checkbox input "false"
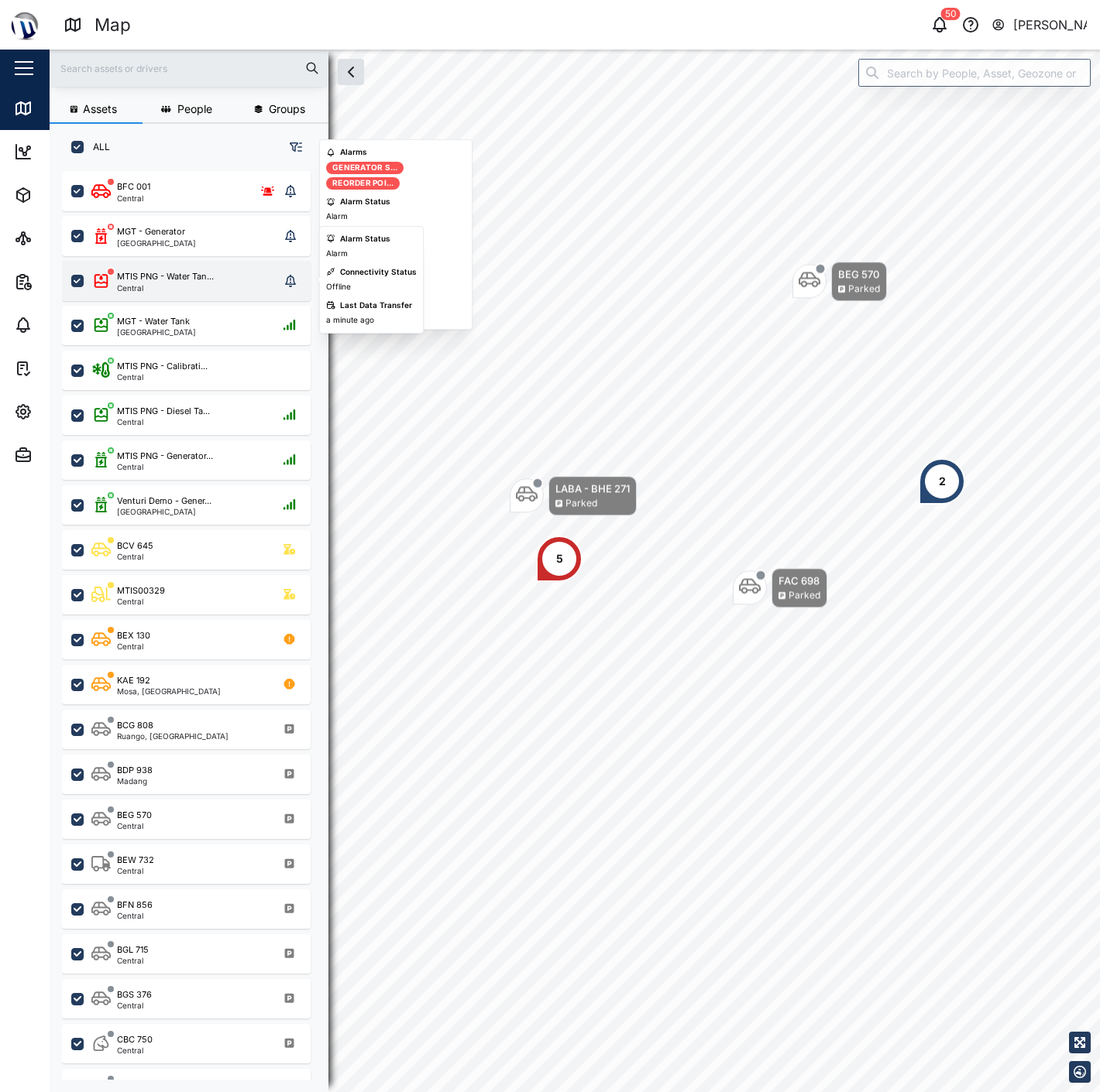
scroll to position [901, 240]
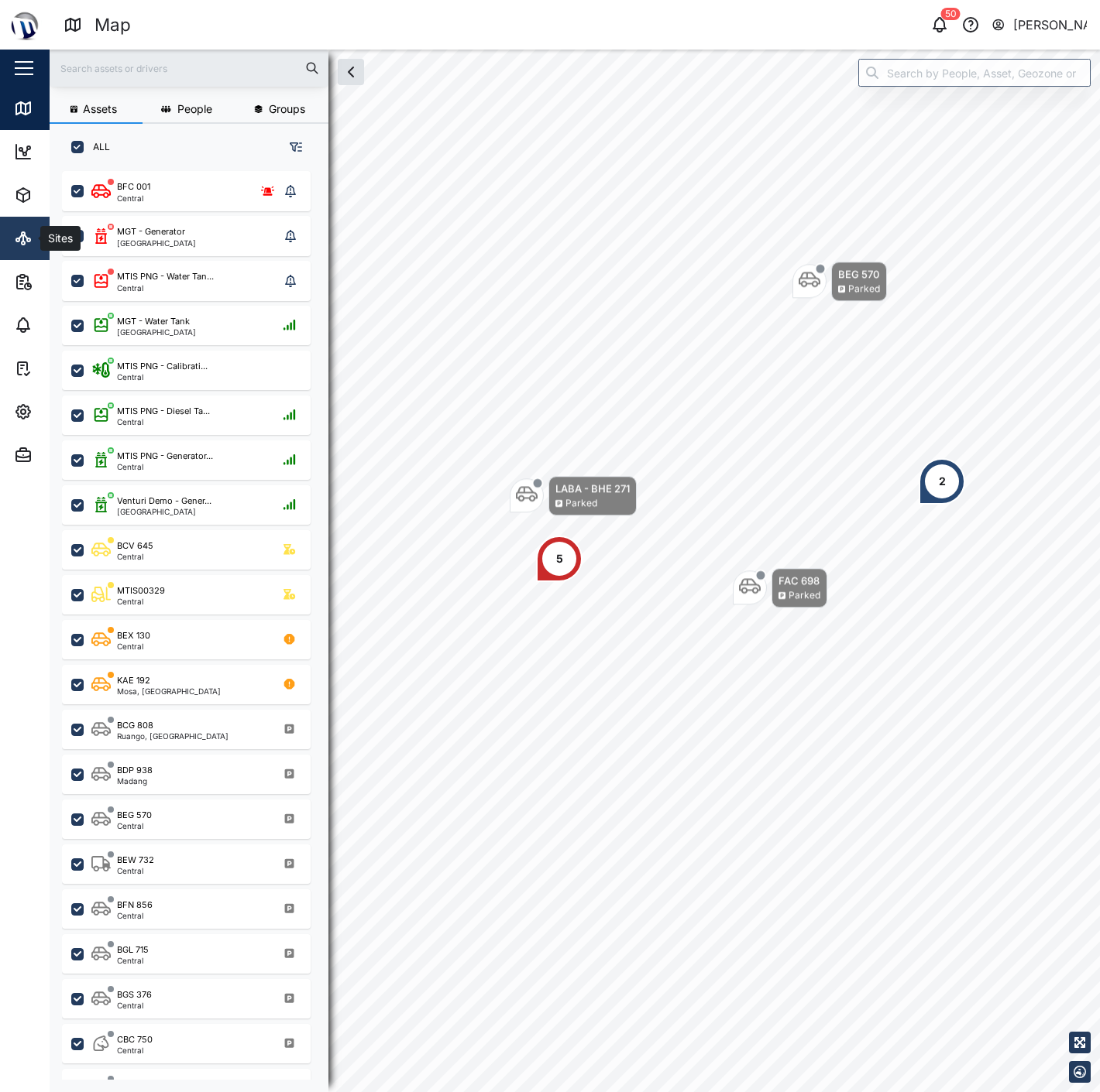
click at [9, 233] on link "Sites" at bounding box center [100, 238] width 202 height 44
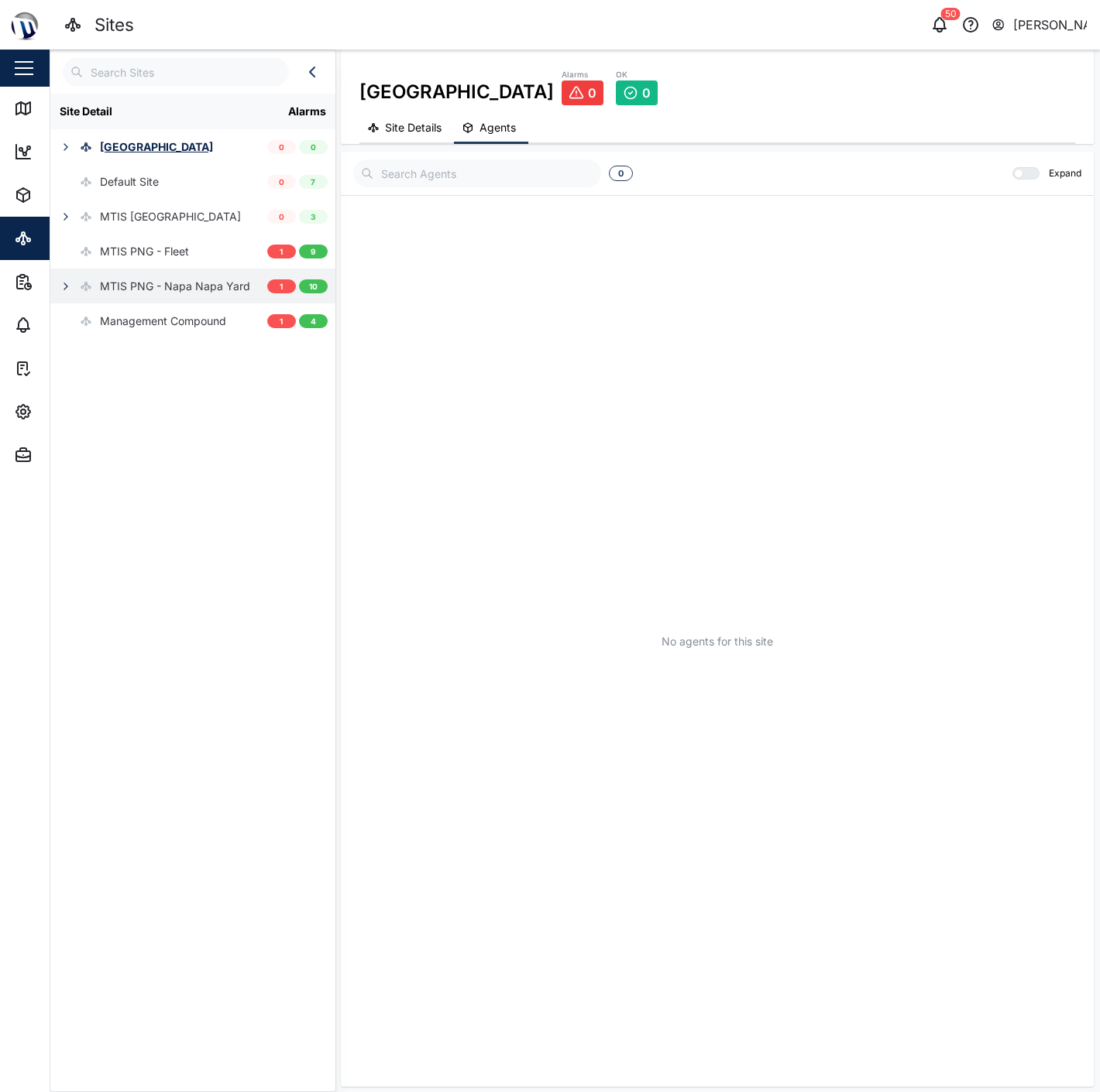
click at [167, 274] on div "MTIS PNG - Napa Napa Yard" at bounding box center [150, 286] width 200 height 35
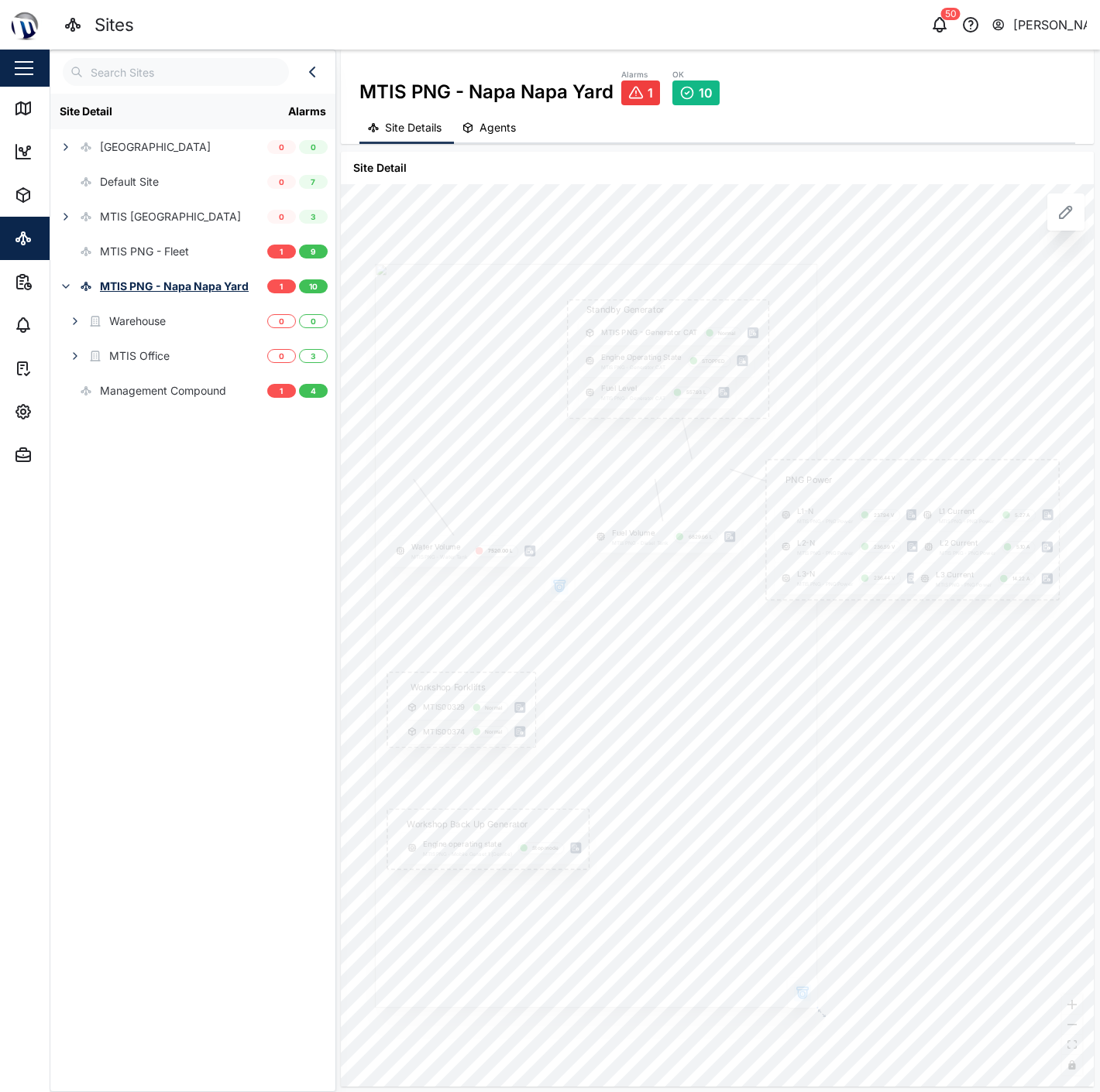
click at [563, 587] on icon "button" at bounding box center [559, 587] width 9 height 9
